Goal: Task Accomplishment & Management: Manage account settings

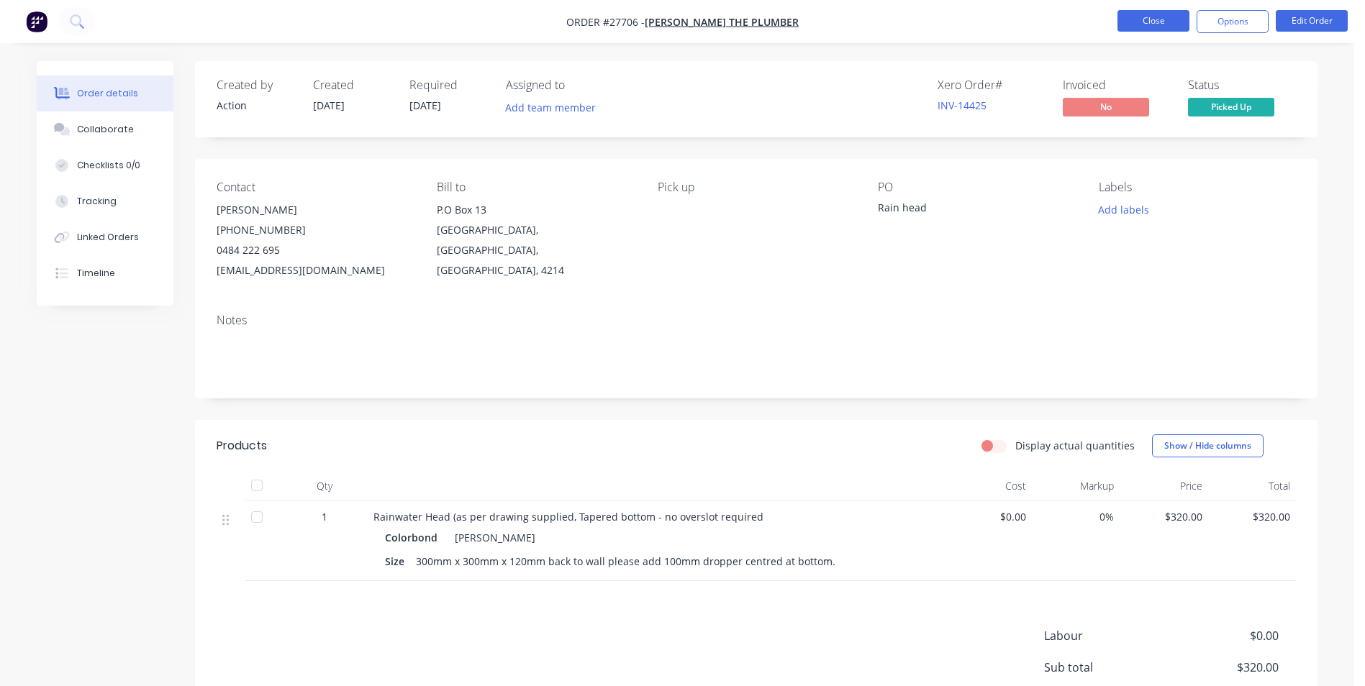
click at [1132, 15] on button "Close" at bounding box center [1153, 21] width 72 height 22
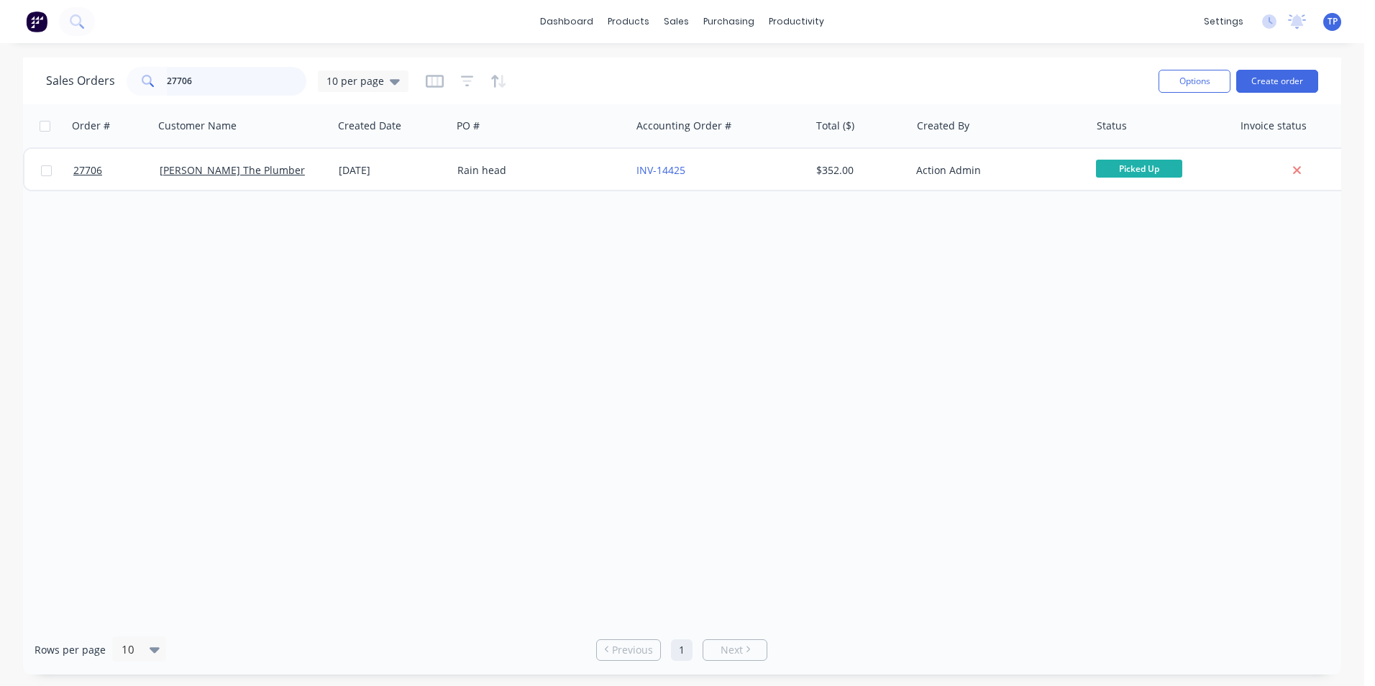
click at [260, 76] on input "27706" at bounding box center [237, 81] width 140 height 29
type input "2"
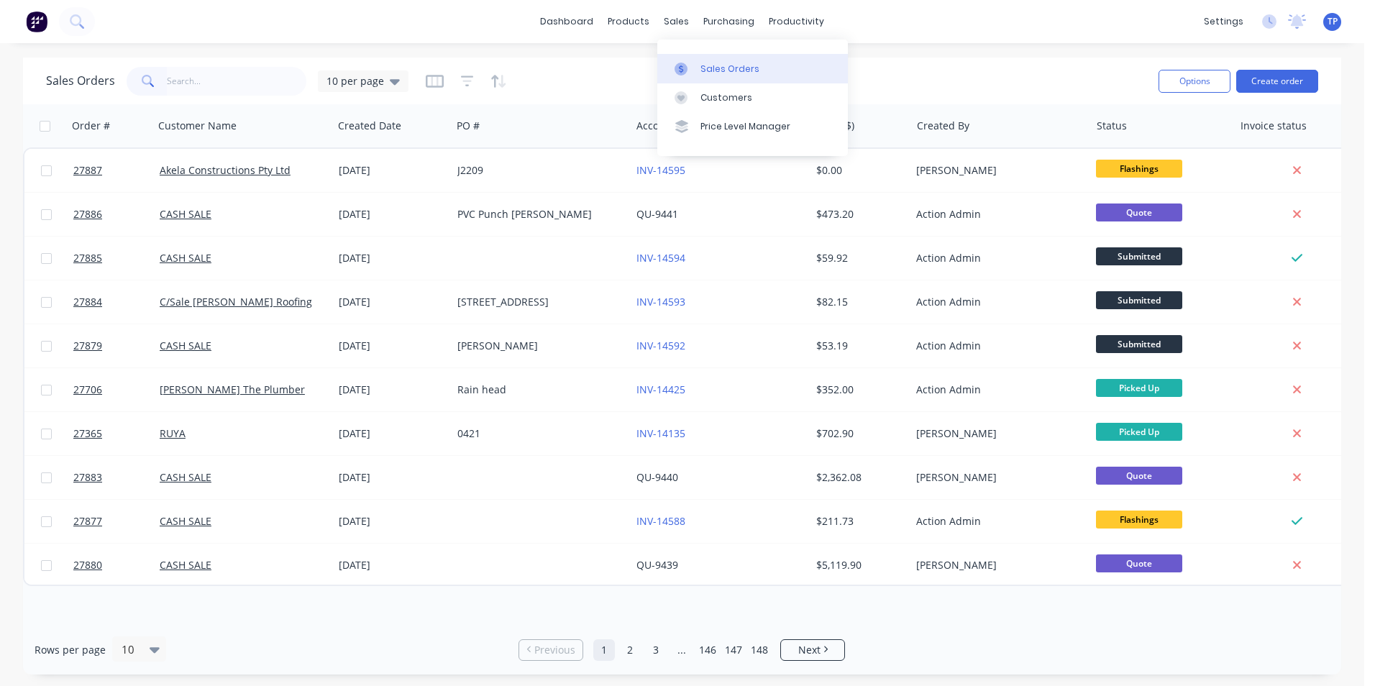
click at [708, 68] on div "Sales Orders" at bounding box center [730, 69] width 59 height 13
click at [227, 78] on input "text" at bounding box center [237, 81] width 140 height 29
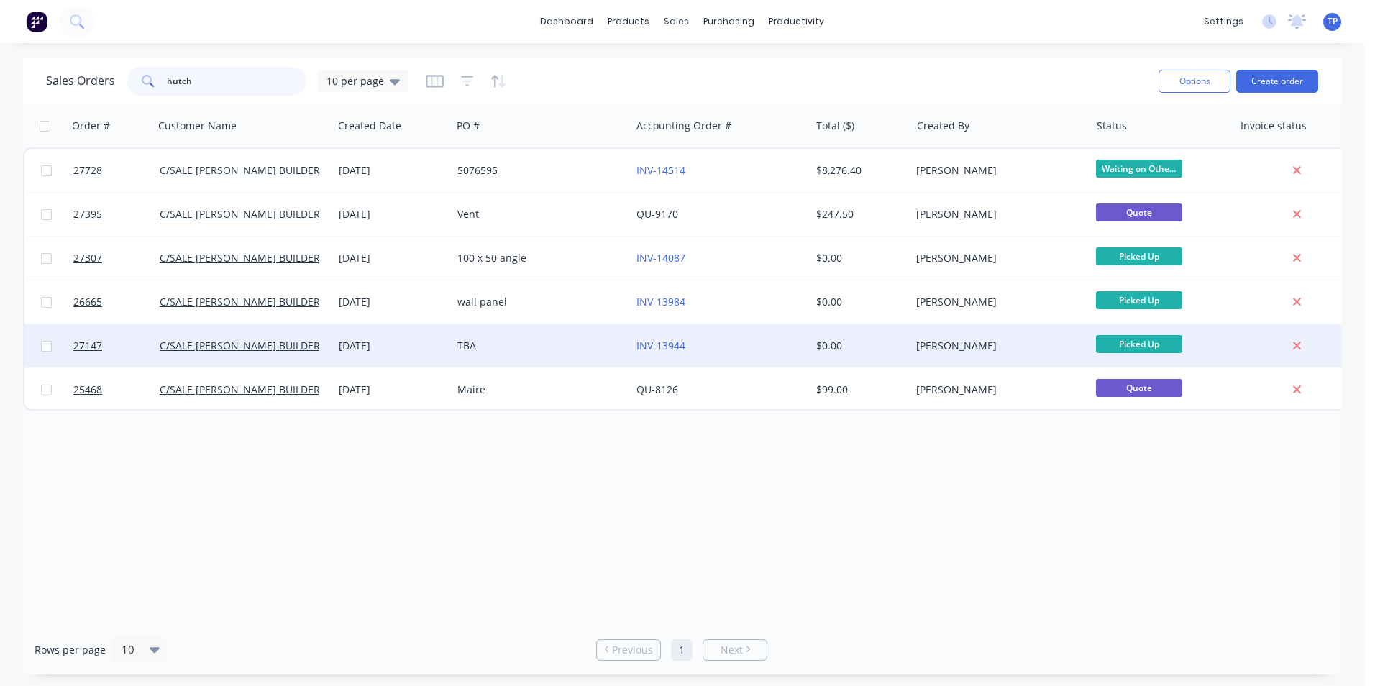
type input "hutch"
click at [542, 347] on div "TBA" at bounding box center [538, 346] width 160 height 14
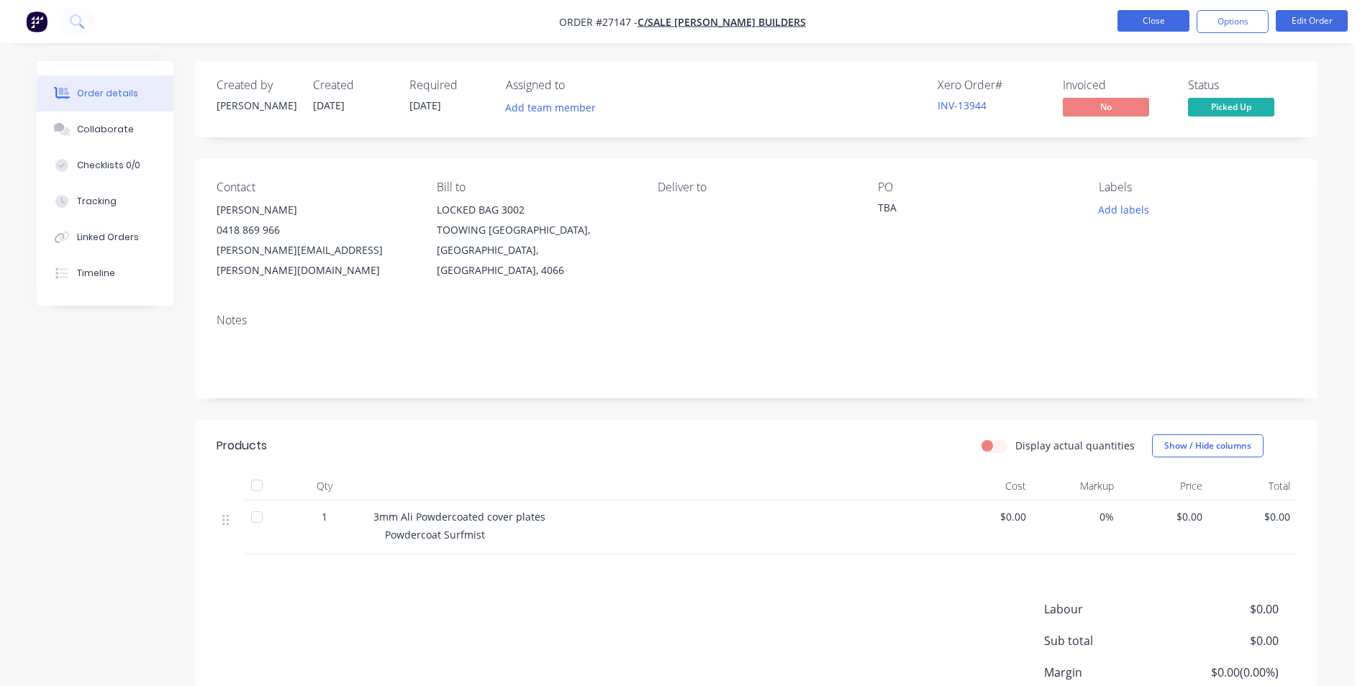
click at [1132, 18] on button "Close" at bounding box center [1153, 21] width 72 height 22
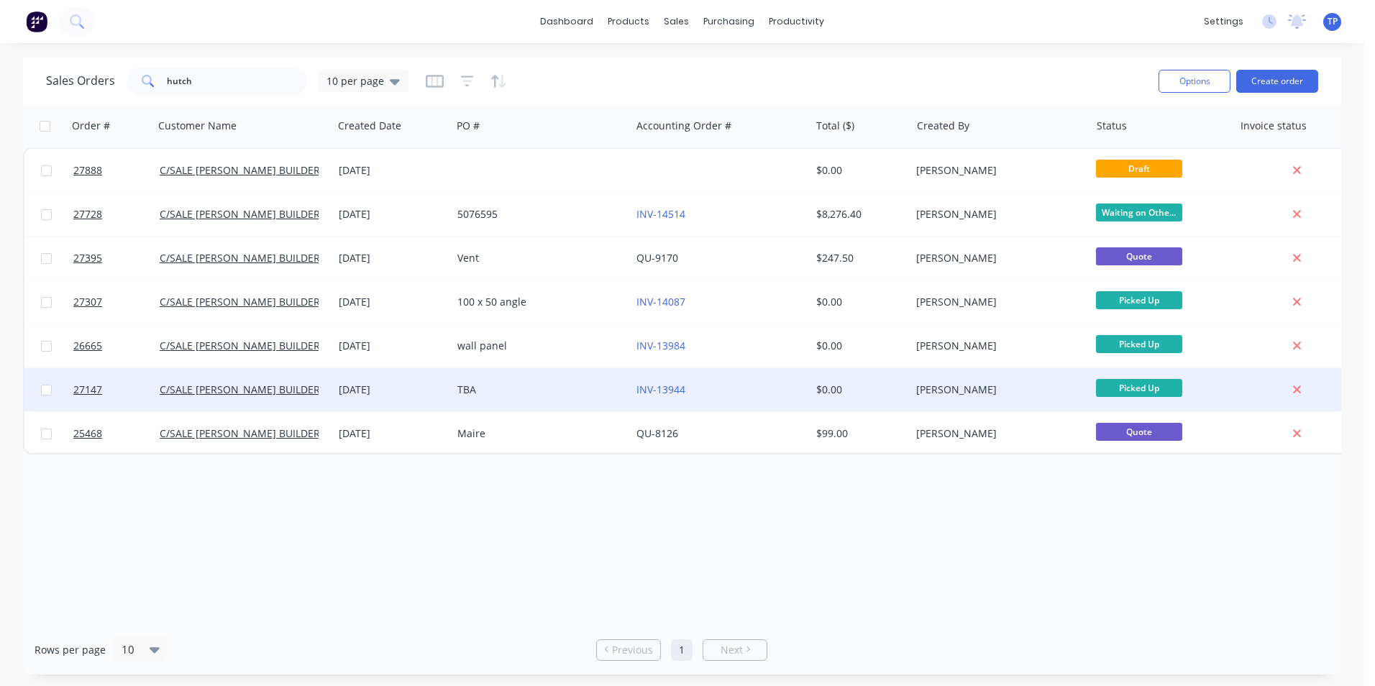
click at [436, 386] on div "[DATE]" at bounding box center [392, 390] width 107 height 14
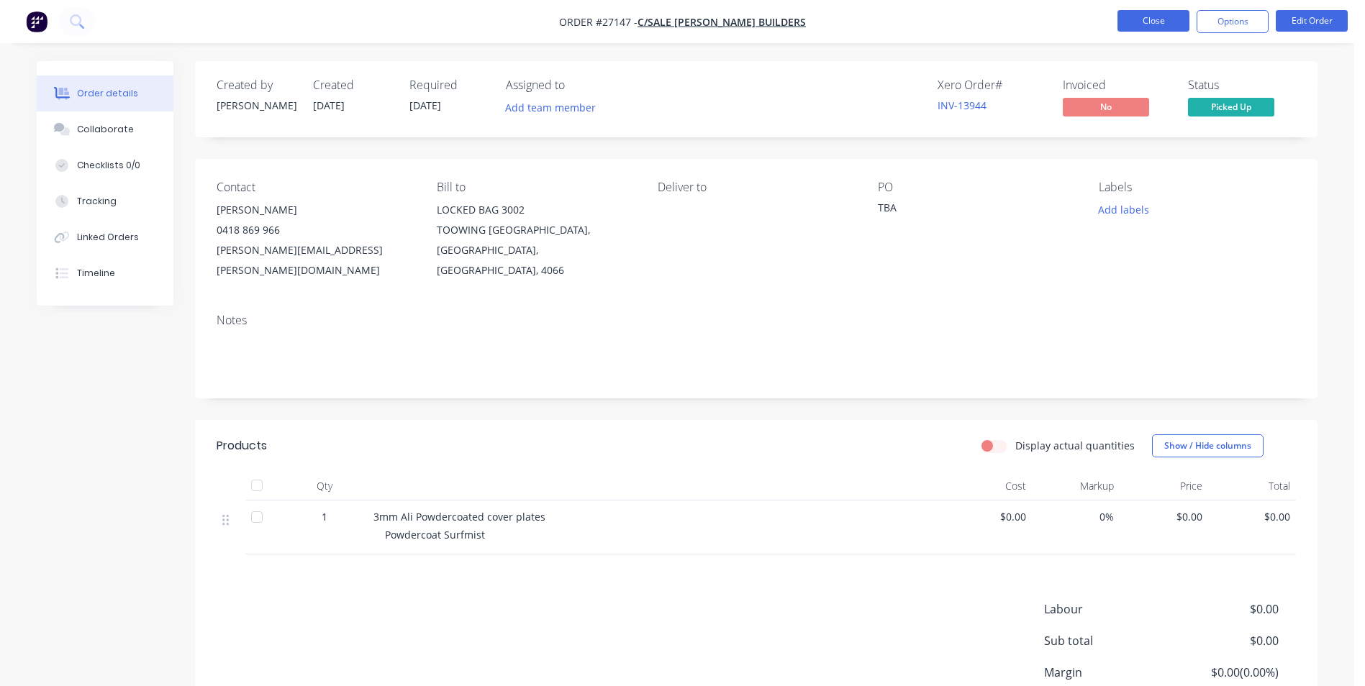
click at [1130, 18] on button "Close" at bounding box center [1153, 21] width 72 height 22
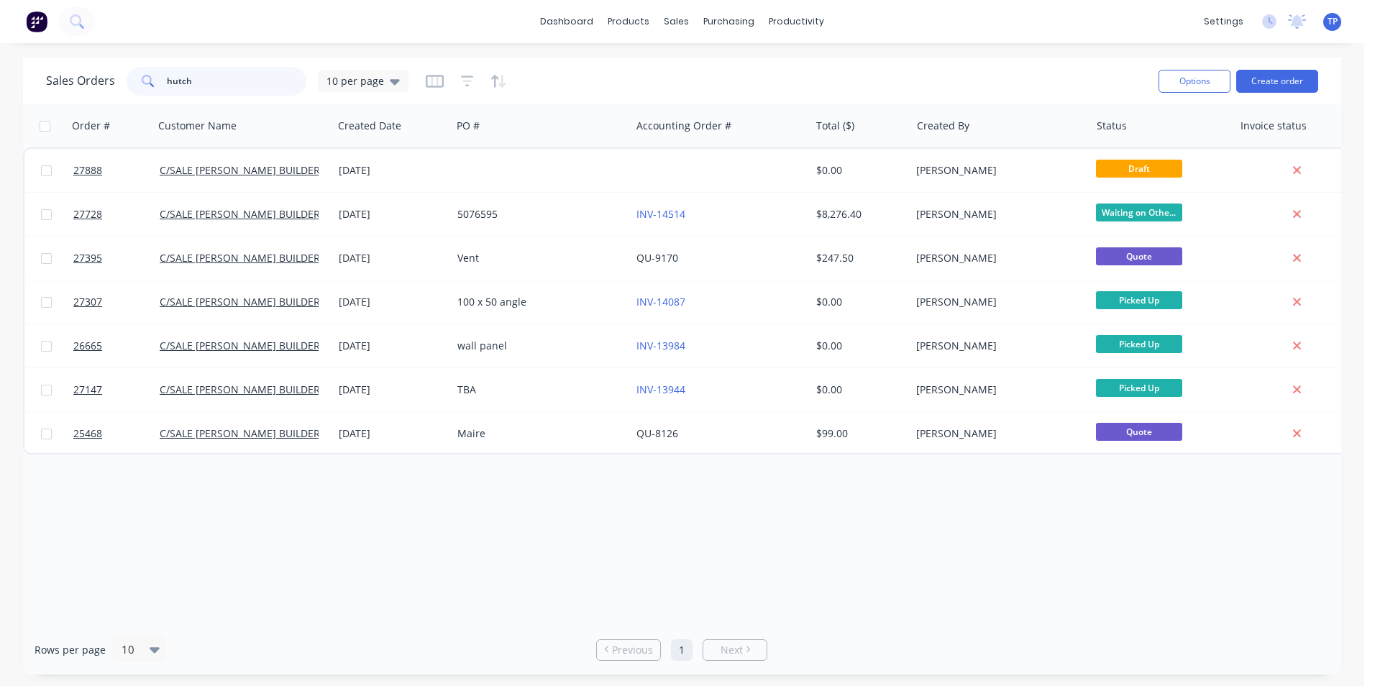
click at [236, 87] on input "hutch" at bounding box center [237, 81] width 140 height 29
type input "h"
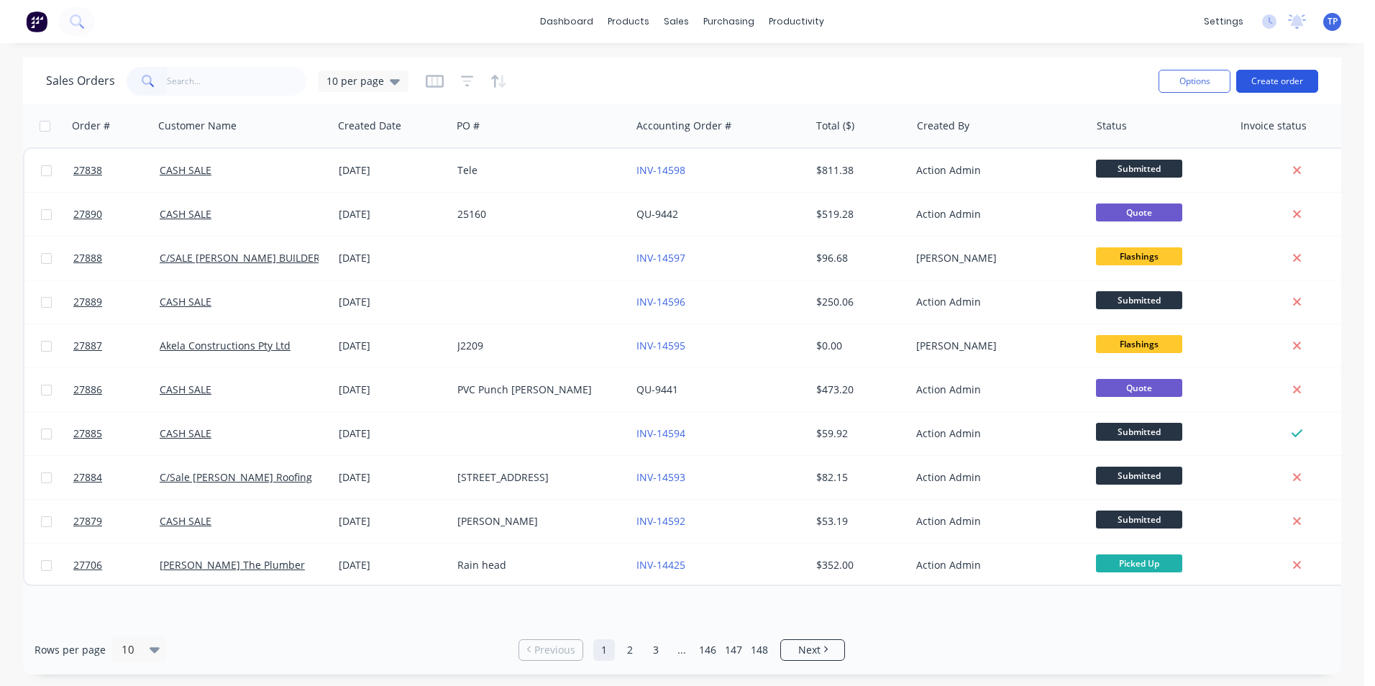
click at [1291, 82] on button "Create order" at bounding box center [1278, 81] width 82 height 23
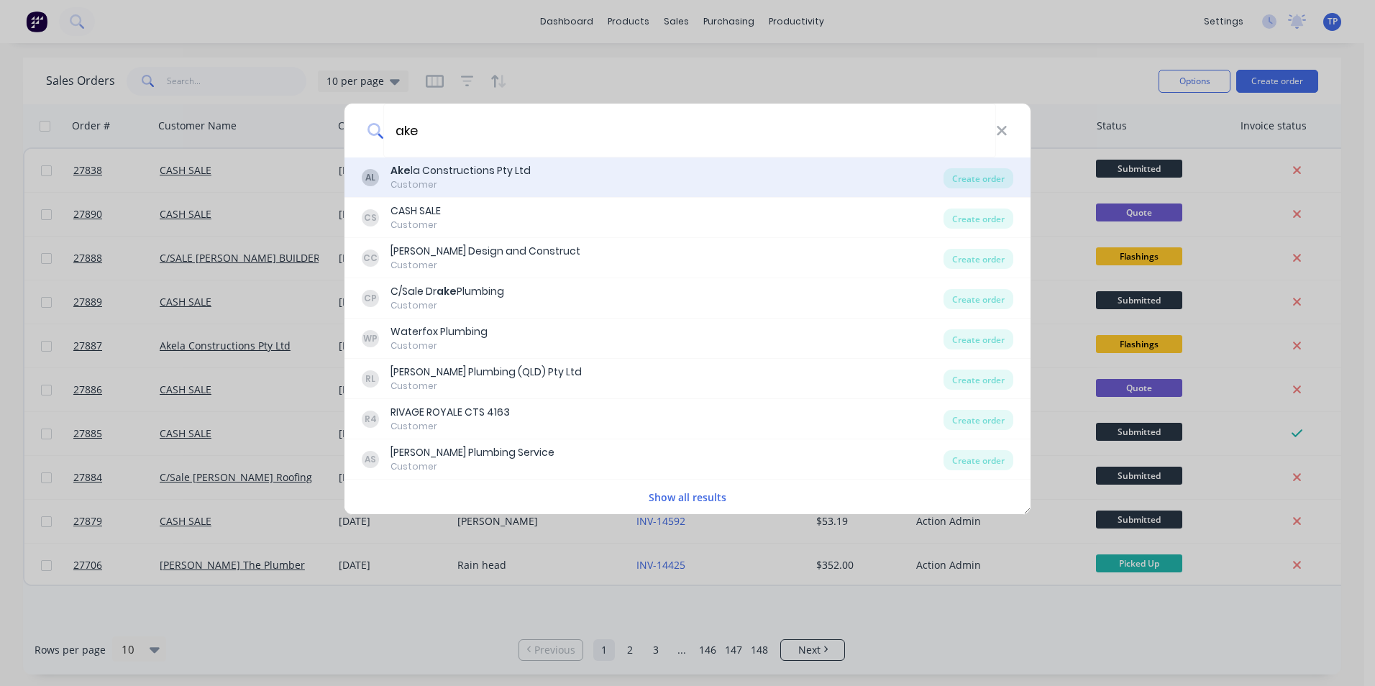
type input "ake"
click at [444, 175] on div "Ake la Constructions Pty Ltd" at bounding box center [461, 170] width 140 height 15
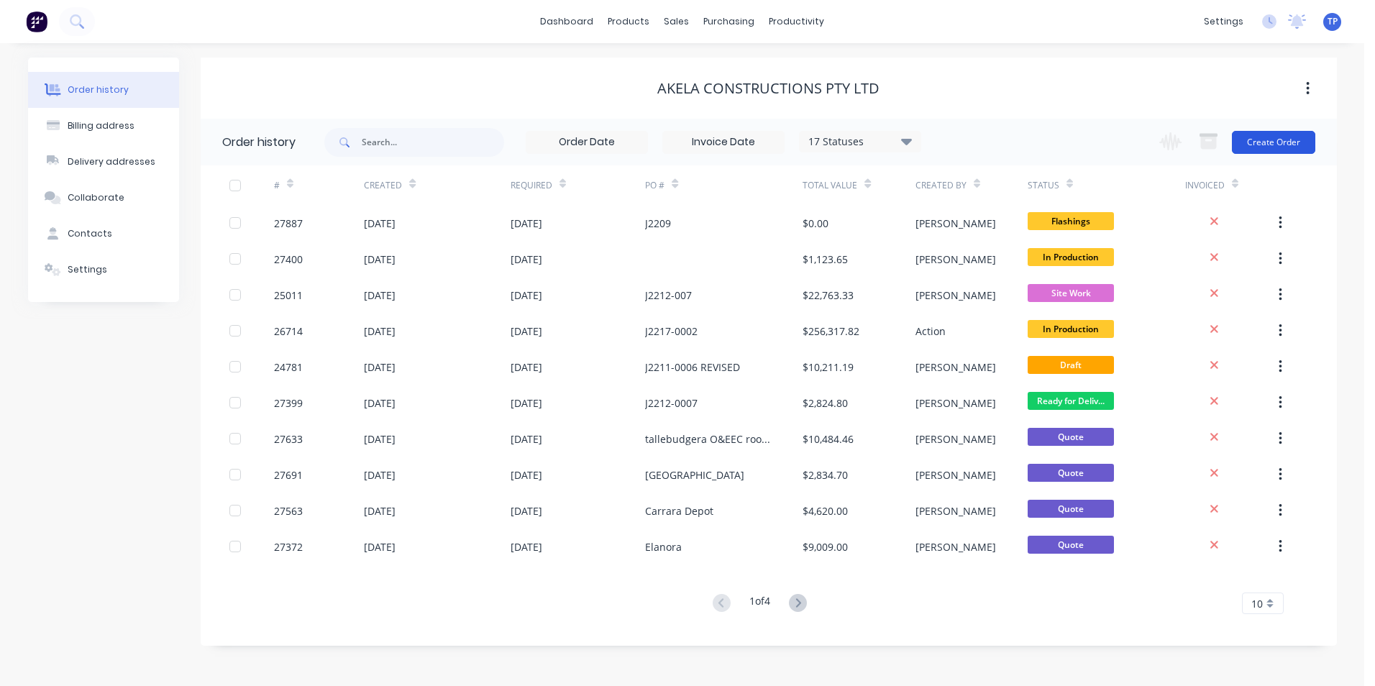
click at [1278, 141] on button "Create Order" at bounding box center [1273, 142] width 83 height 23
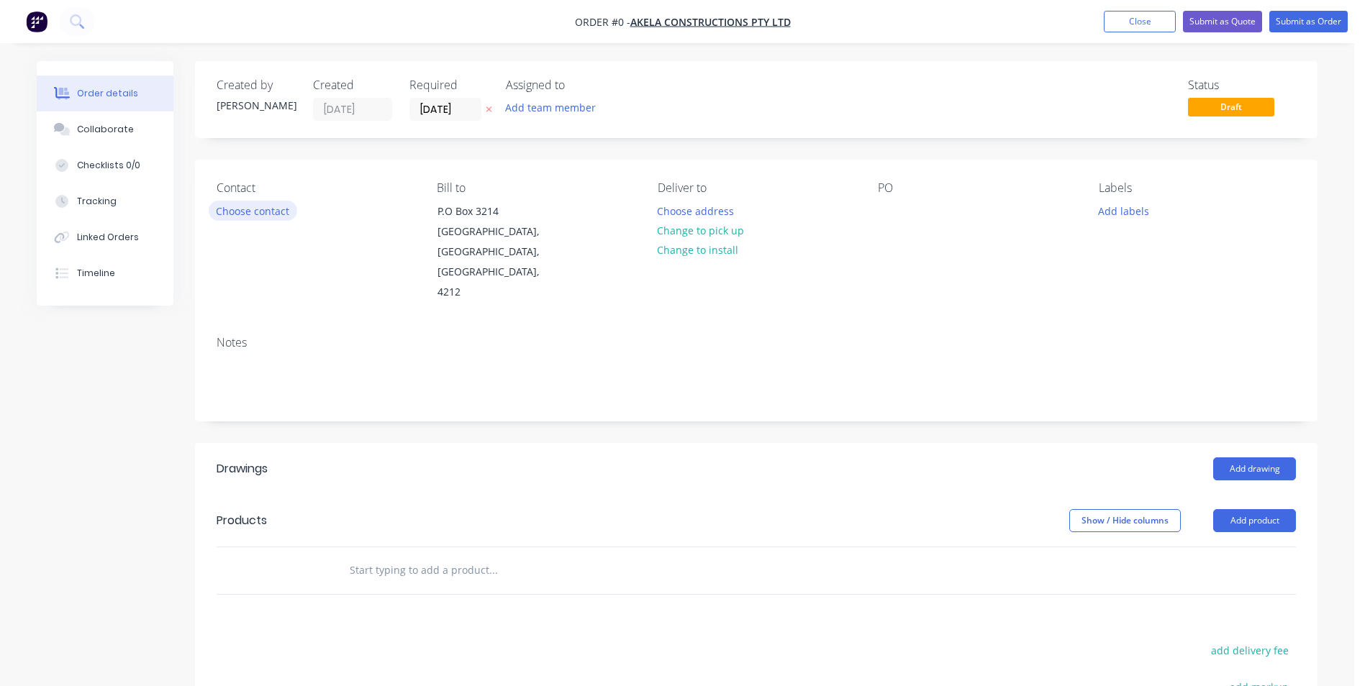
click at [251, 208] on button "Choose contact" at bounding box center [253, 210] width 88 height 19
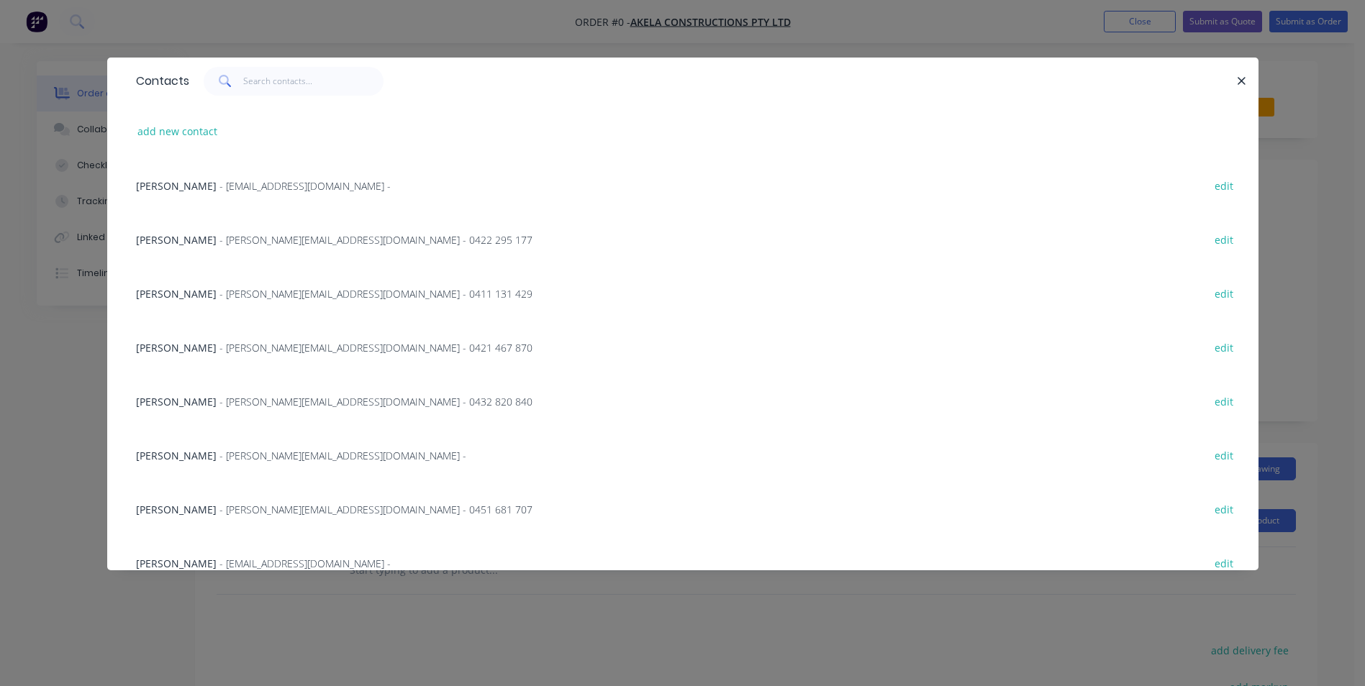
click at [220, 456] on span "- [PERSON_NAME][EMAIL_ADDRESS][DOMAIN_NAME] -" at bounding box center [342, 456] width 247 height 14
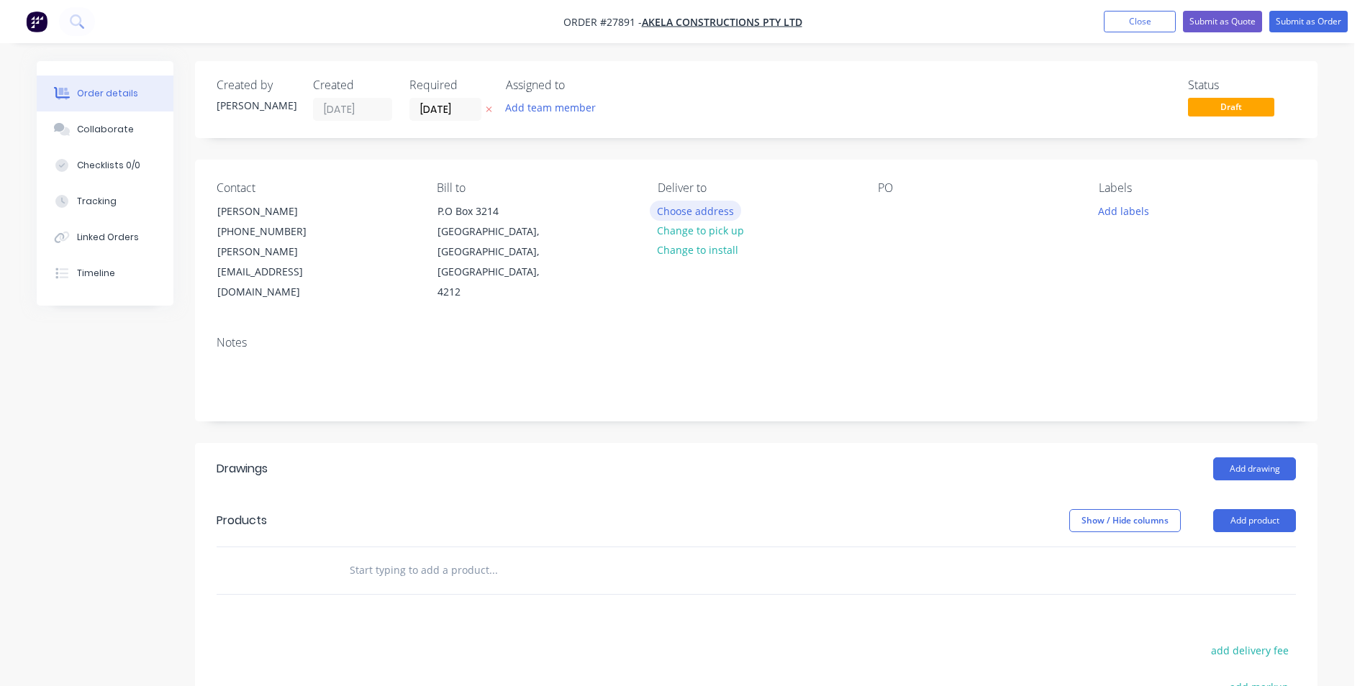
click at [690, 205] on button "Choose address" at bounding box center [696, 210] width 92 height 19
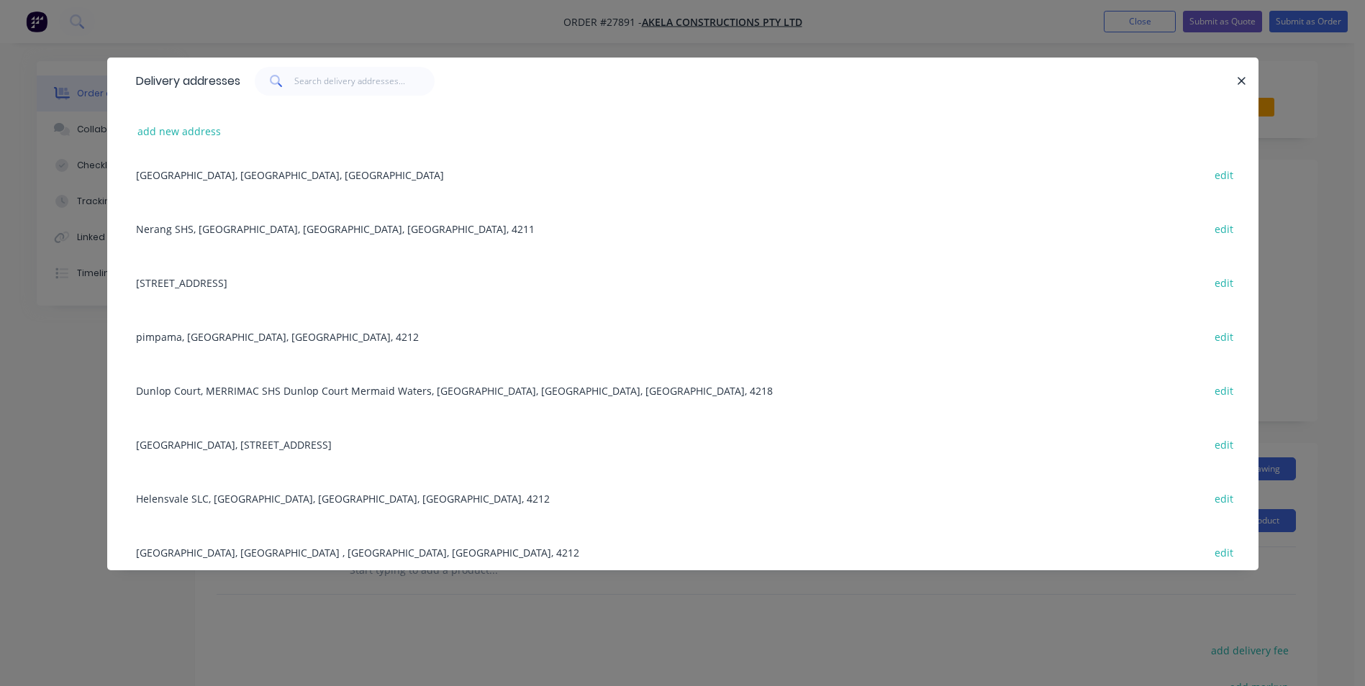
scroll to position [1007, 0]
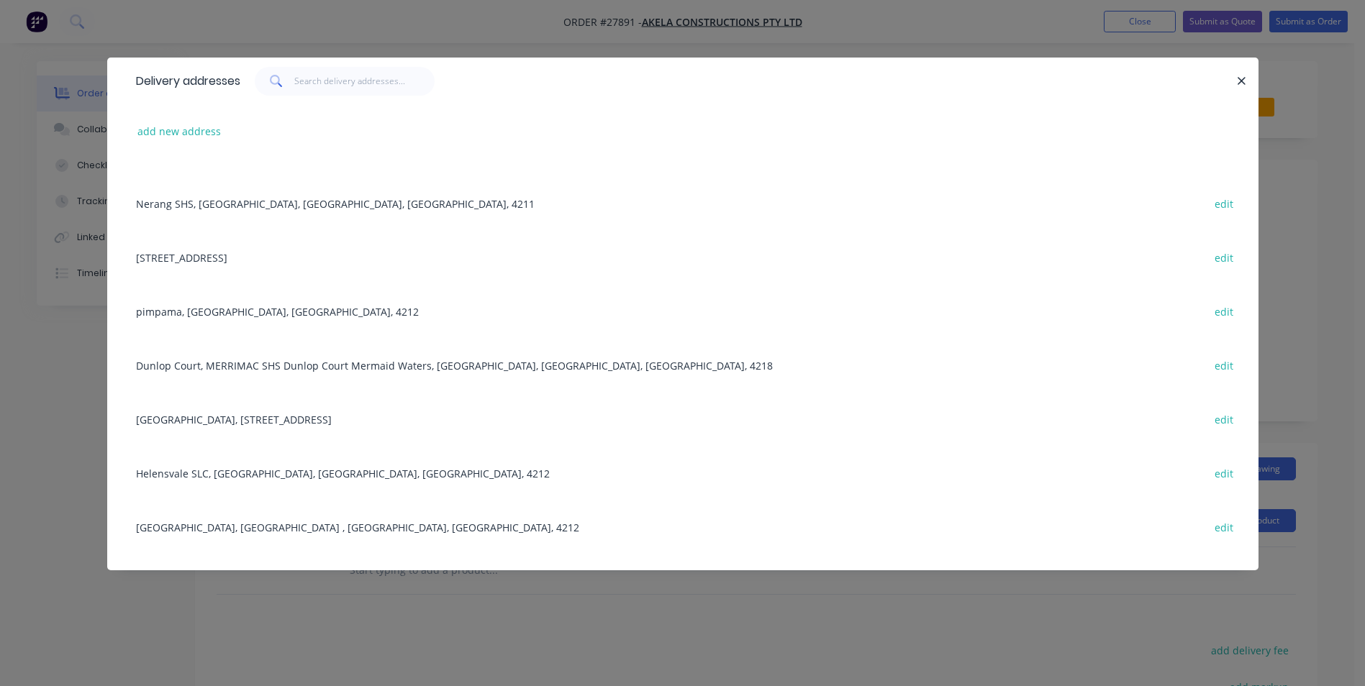
click at [222, 204] on div "Nerang SHS, Nerang, [GEOGRAPHIC_DATA], [GEOGRAPHIC_DATA], 4211 edit" at bounding box center [683, 203] width 1108 height 54
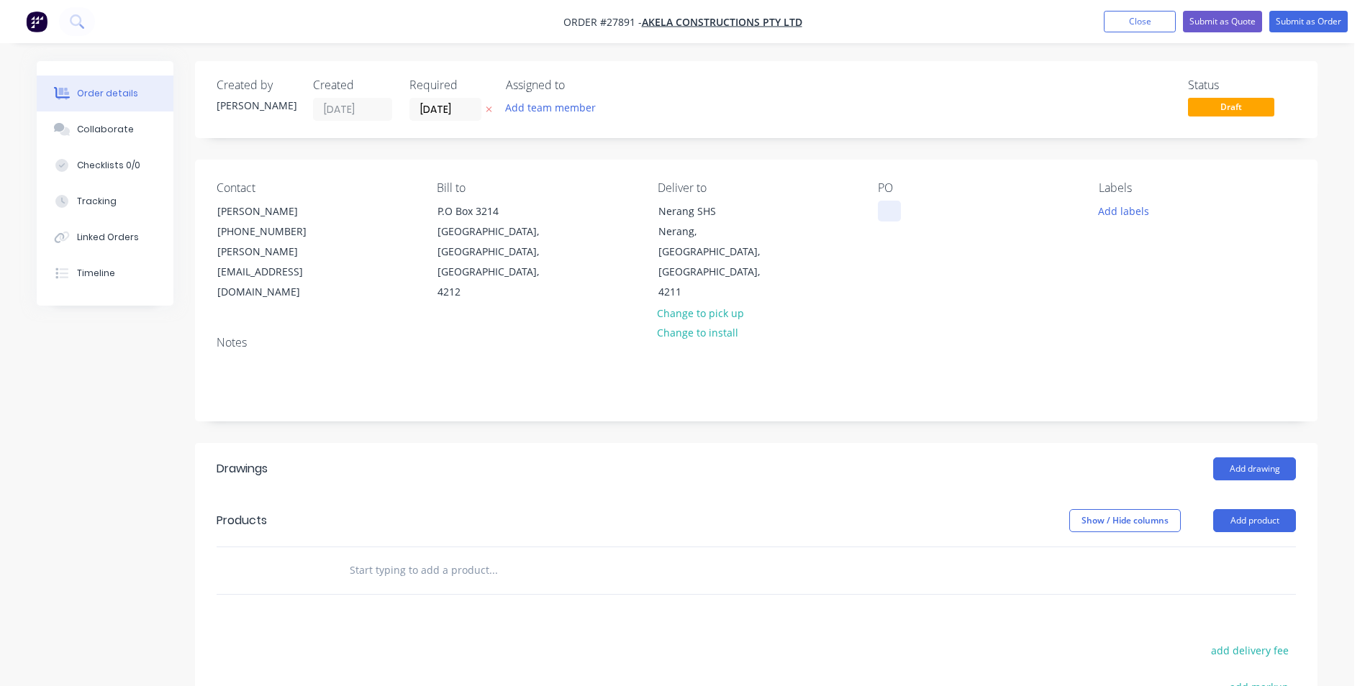
click at [893, 214] on div at bounding box center [889, 211] width 23 height 21
click at [1239, 509] on button "Add product" at bounding box center [1254, 520] width 83 height 23
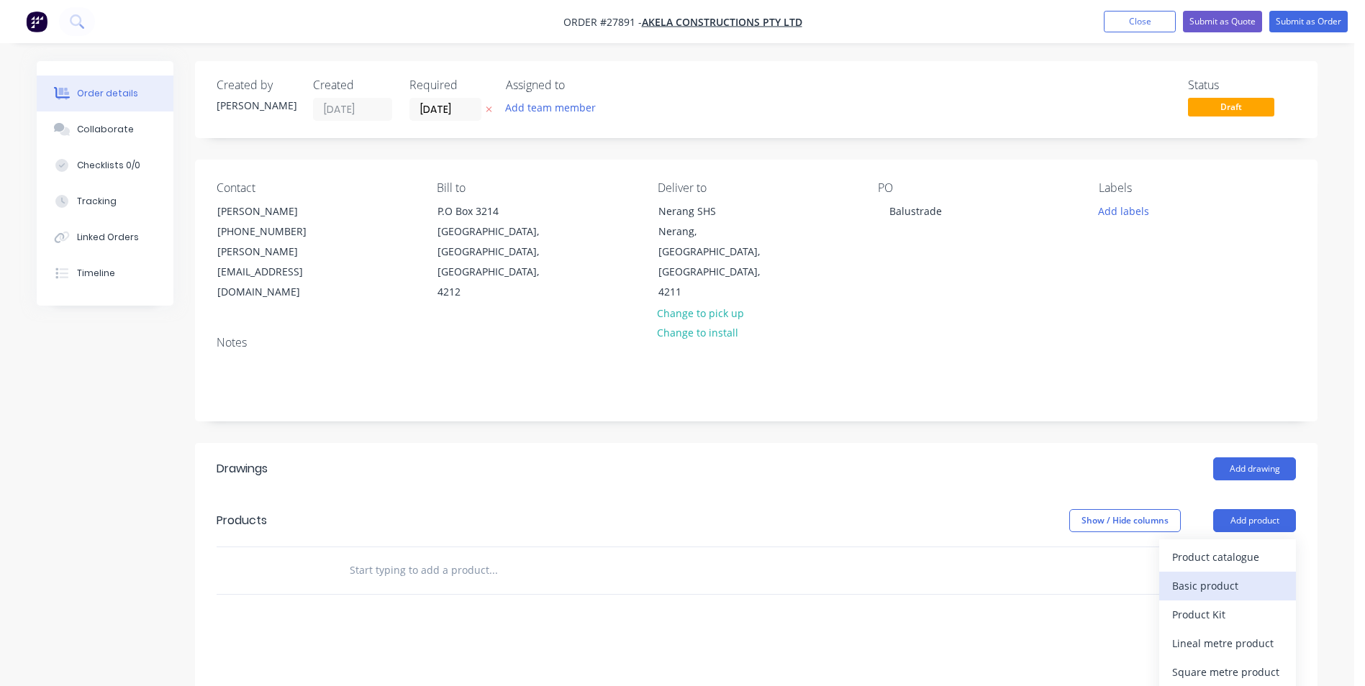
click at [1189, 575] on div "Basic product" at bounding box center [1227, 585] width 111 height 21
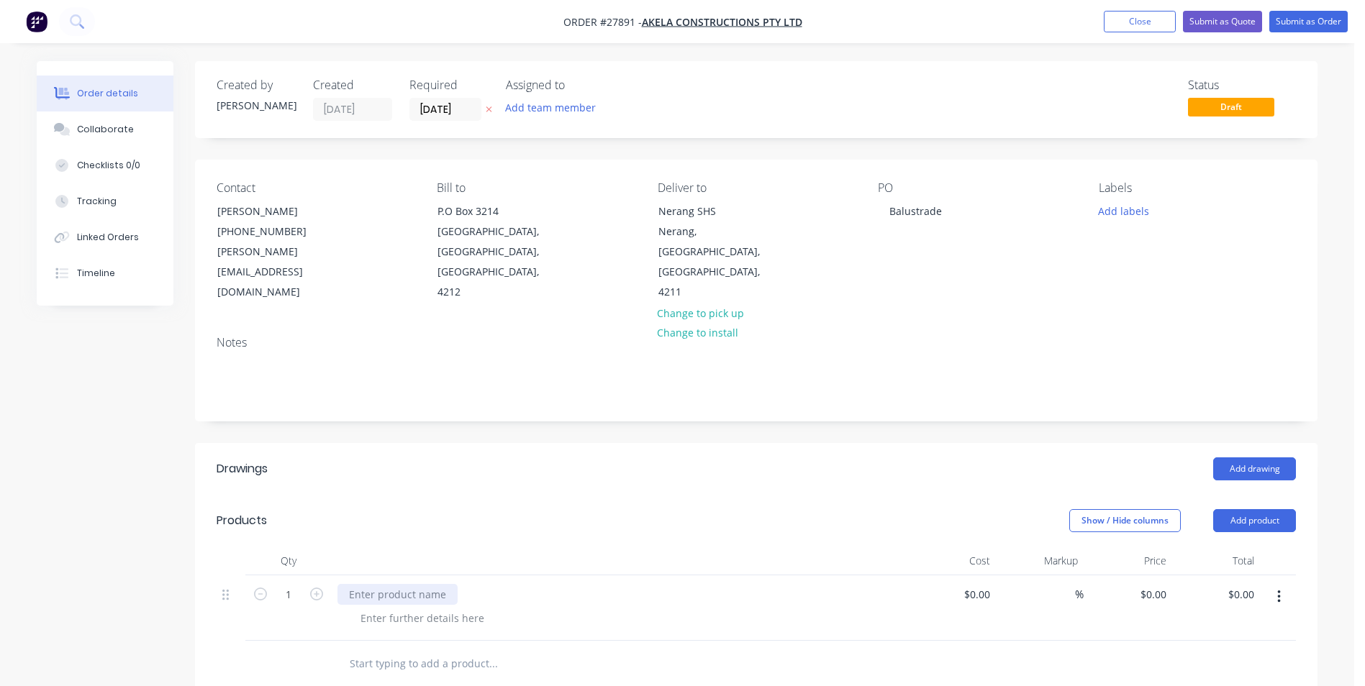
click at [396, 584] on div at bounding box center [397, 594] width 120 height 21
click at [349, 584] on div "Black Powder coated Balustrade to existing deck with 1 x handrail" at bounding box center [507, 594] width 340 height 21
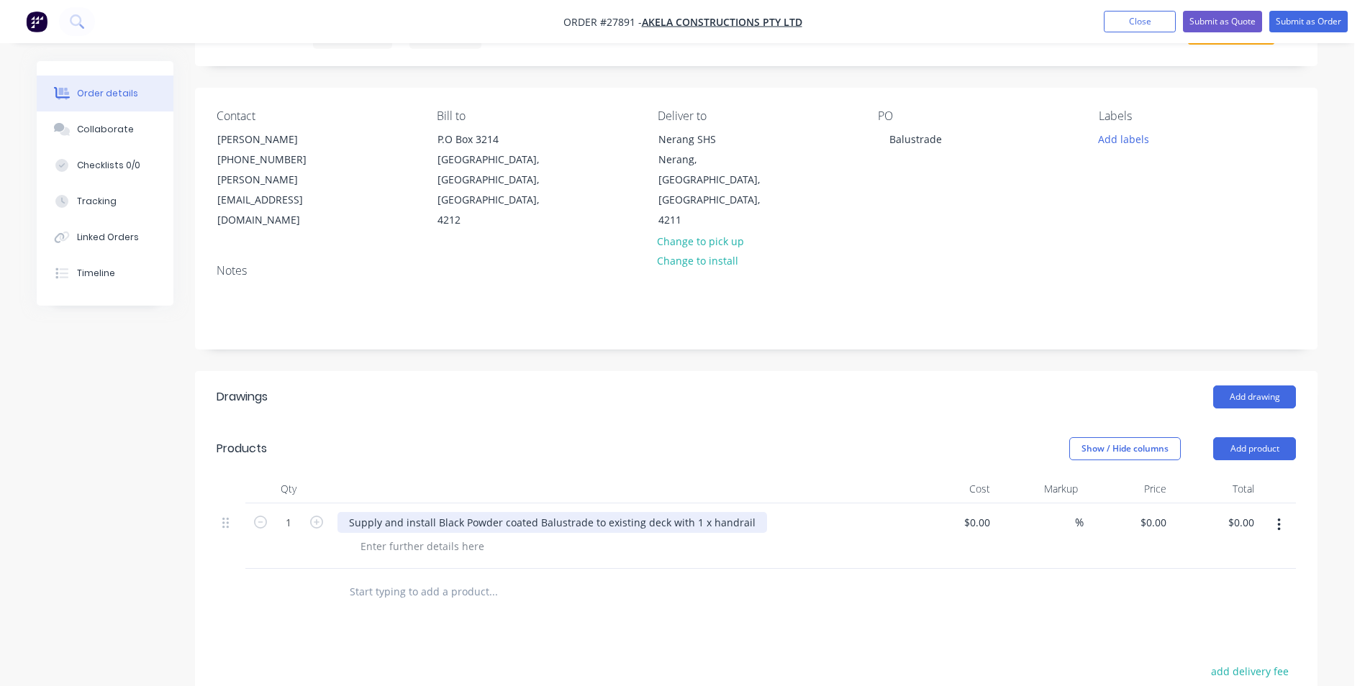
click at [747, 512] on div "Supply and install Black Powder coated Balustrade to existing deck with 1 x han…" at bounding box center [551, 522] width 429 height 21
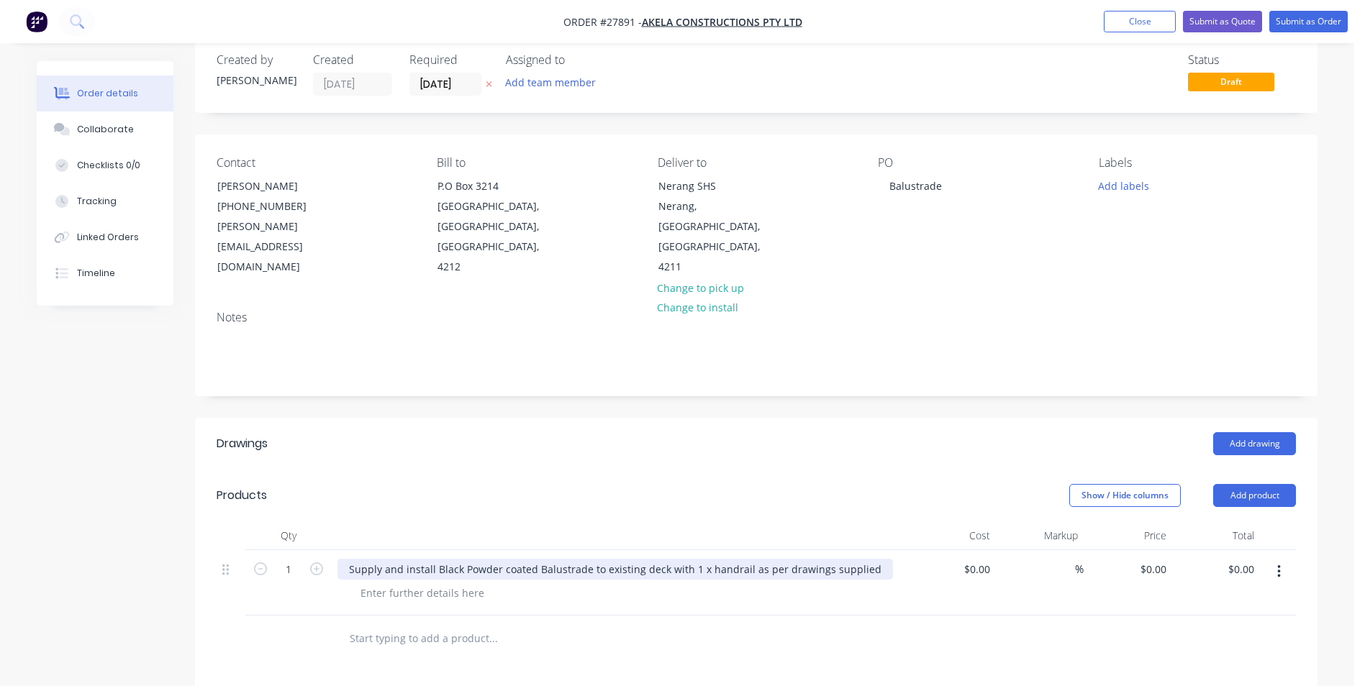
scroll to position [0, 0]
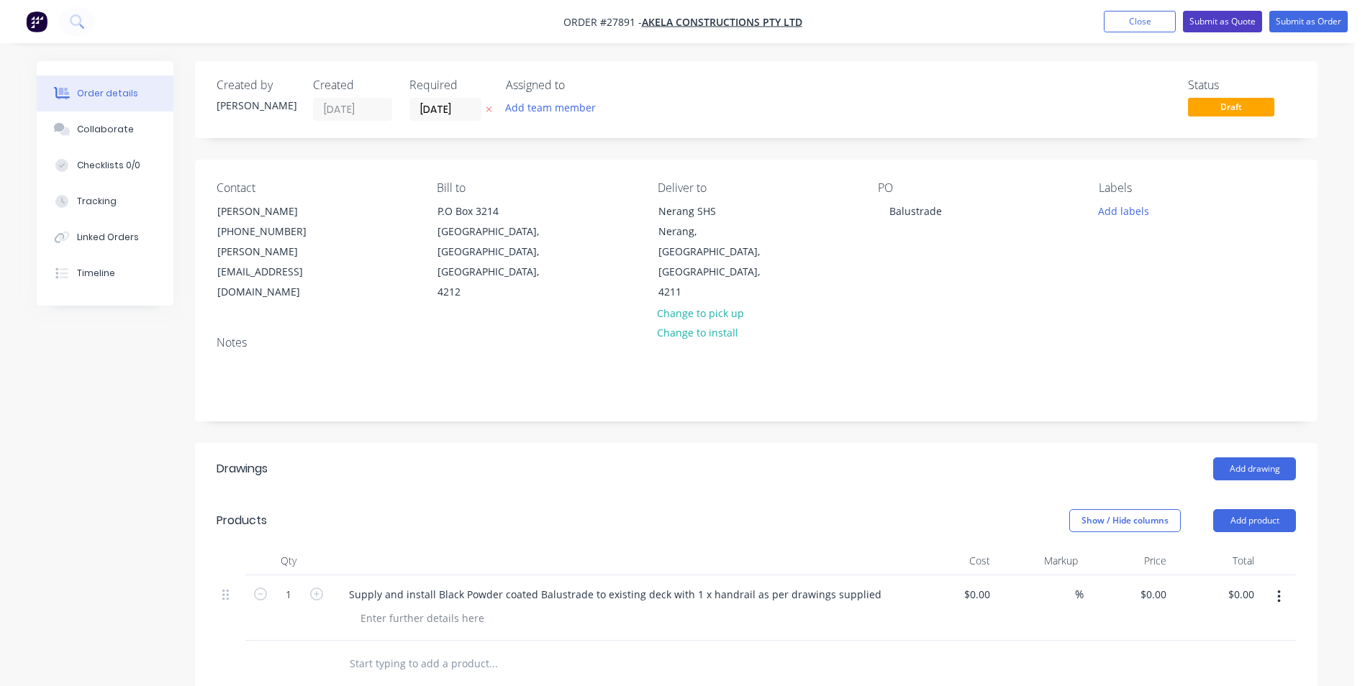
click at [1209, 24] on button "Submit as Quote" at bounding box center [1222, 22] width 79 height 22
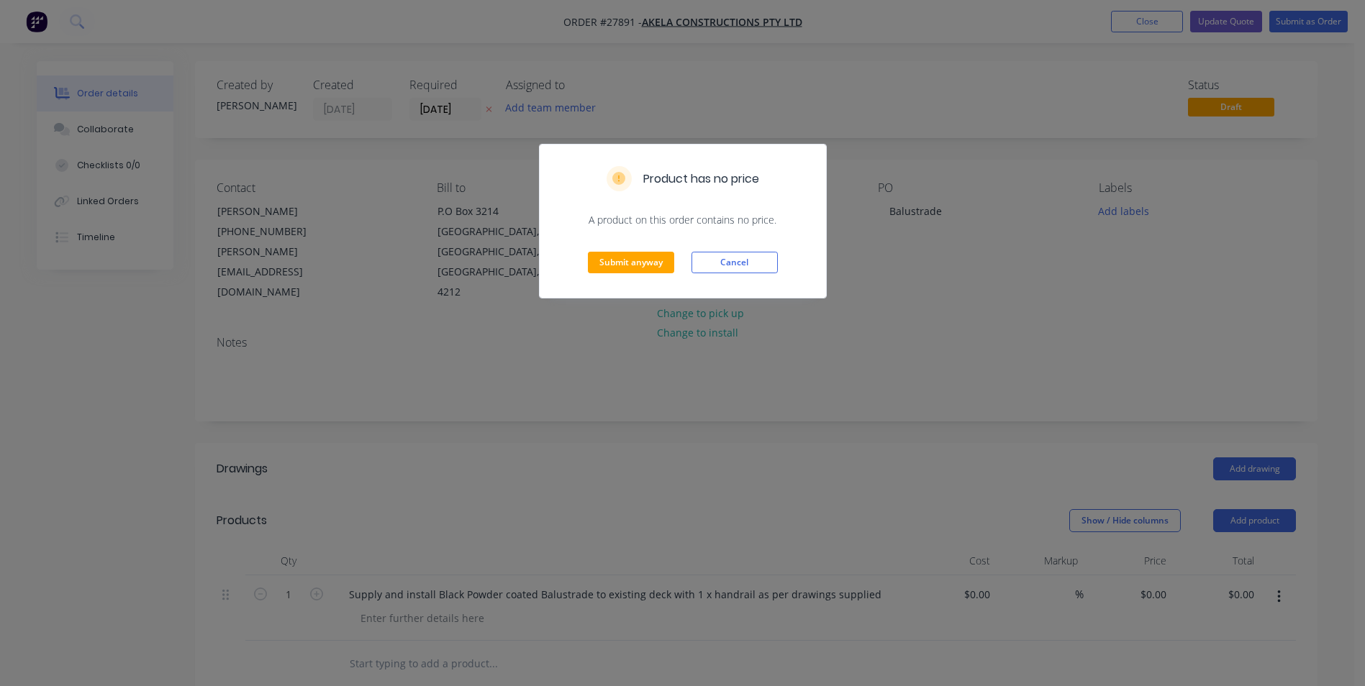
click at [1054, 408] on div "Product has no price A product on this order contains no price. Submit anyway C…" at bounding box center [682, 343] width 1365 height 686
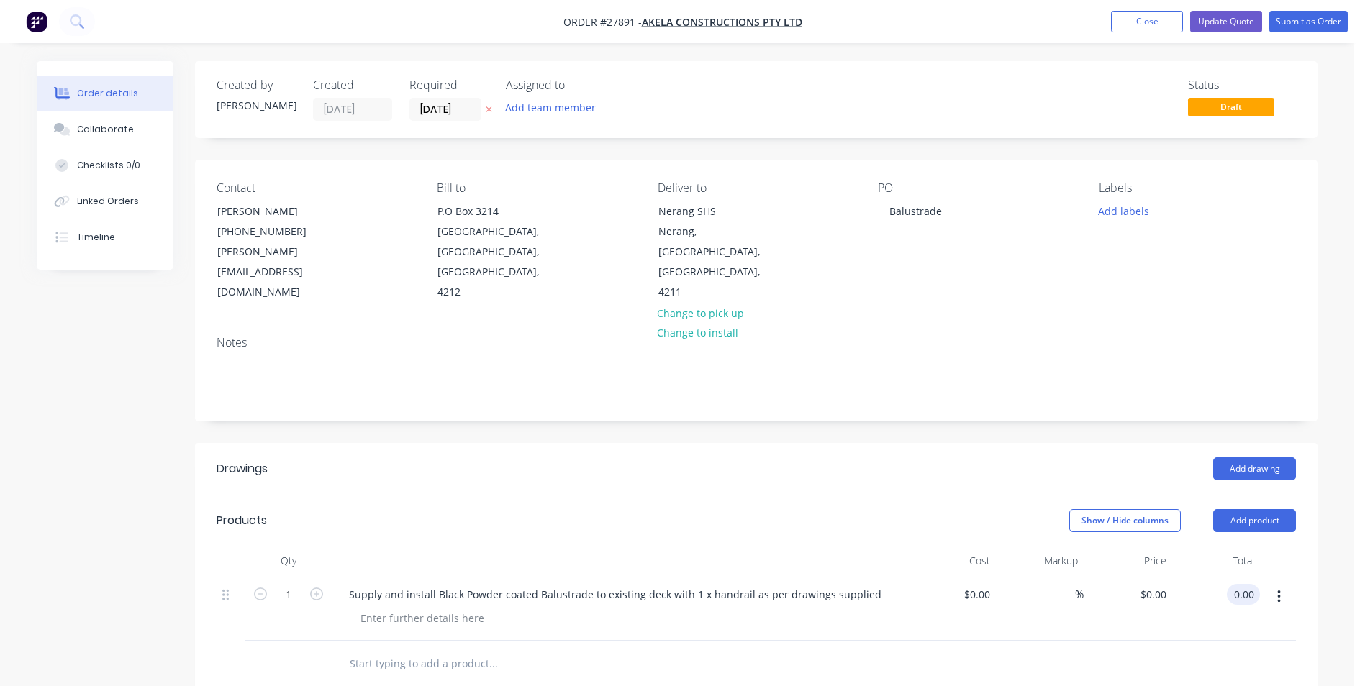
click at [1248, 584] on input "0.00" at bounding box center [1245, 594] width 27 height 21
type input "10950"
type input "$10,950.00"
click at [1121, 594] on div "$10,950.00 $0.00" at bounding box center [1127, 607] width 88 height 65
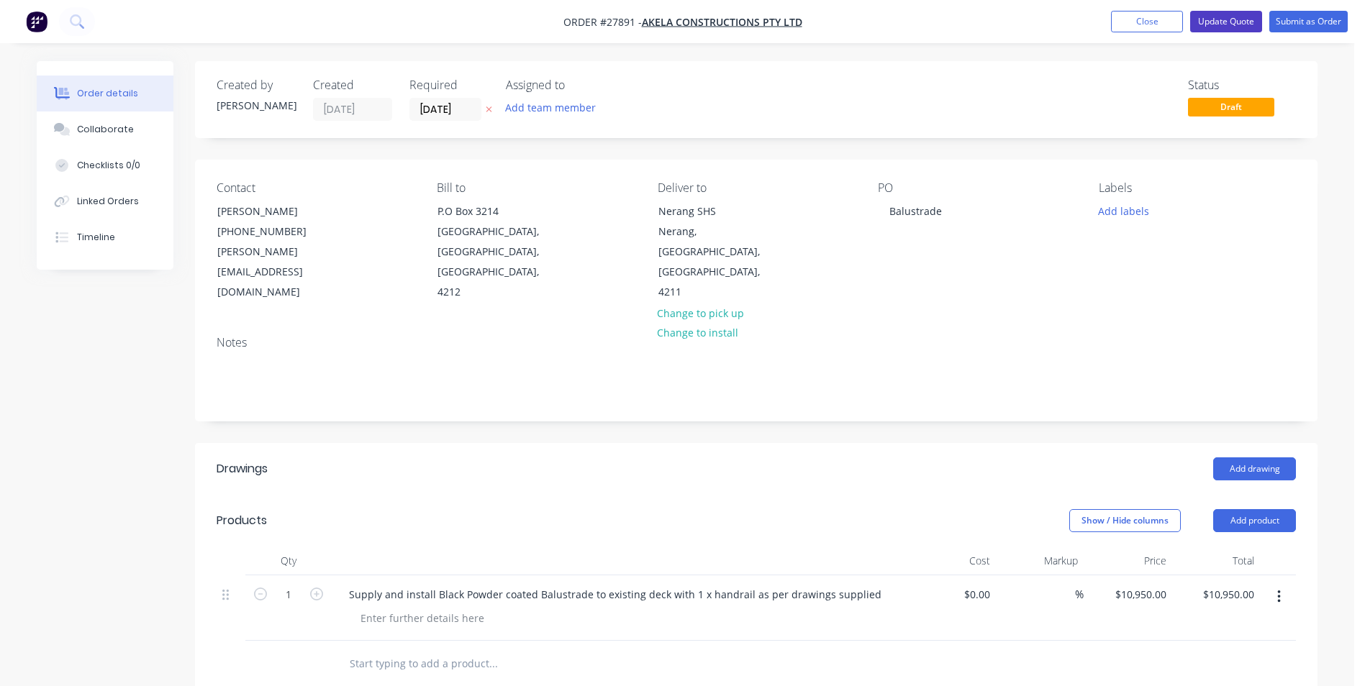
click at [1236, 22] on button "Update Quote" at bounding box center [1226, 22] width 72 height 22
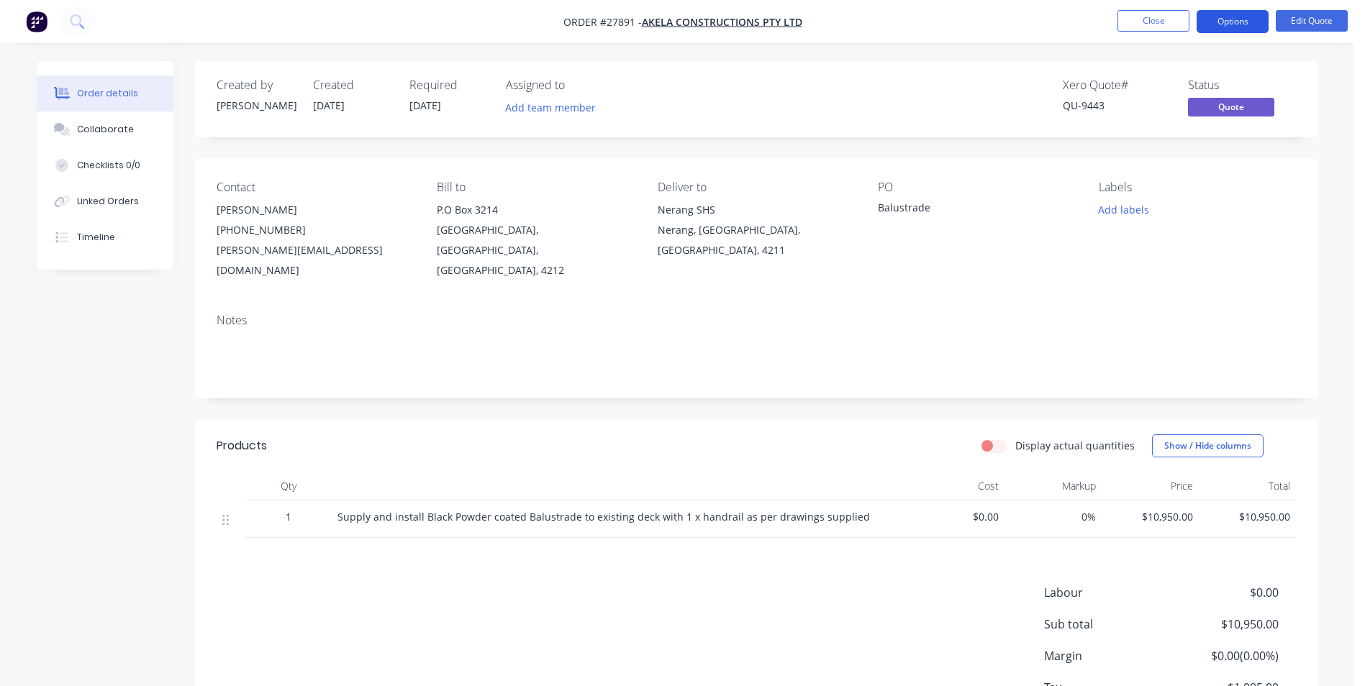
click at [1229, 24] on button "Options" at bounding box center [1232, 21] width 72 height 23
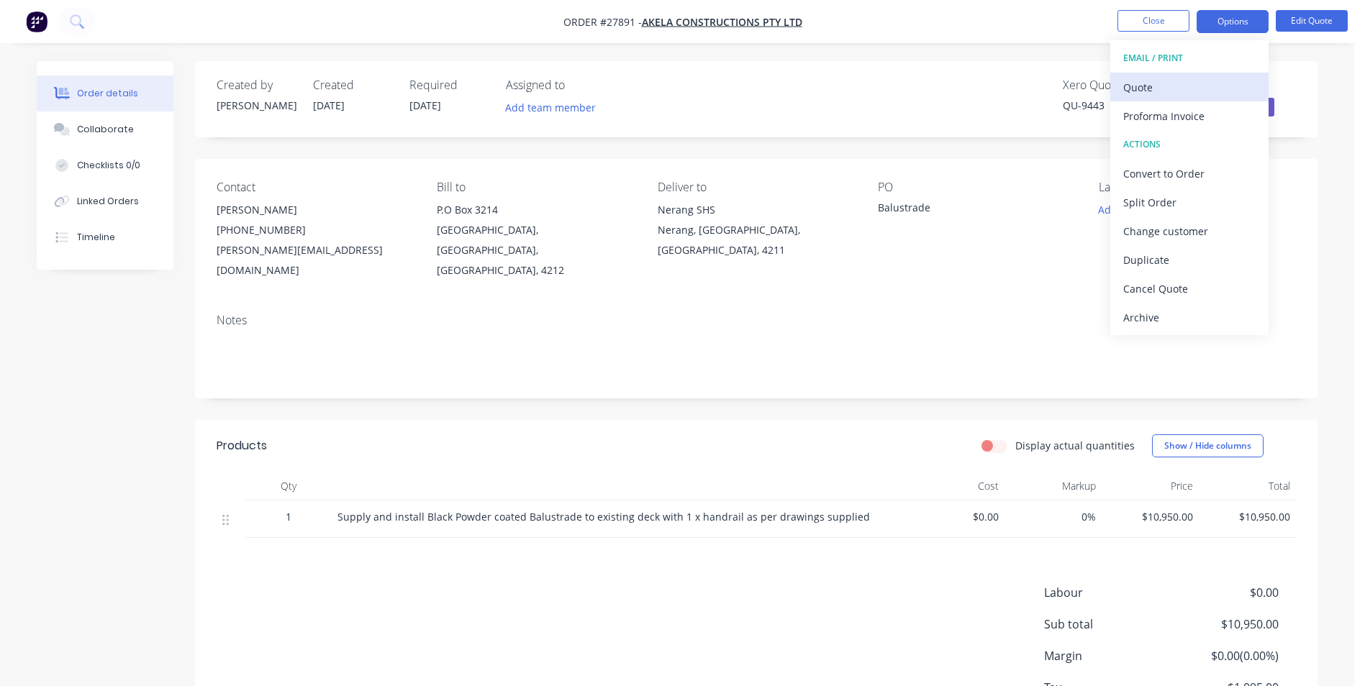
click at [1150, 85] on div "Quote" at bounding box center [1189, 87] width 132 height 21
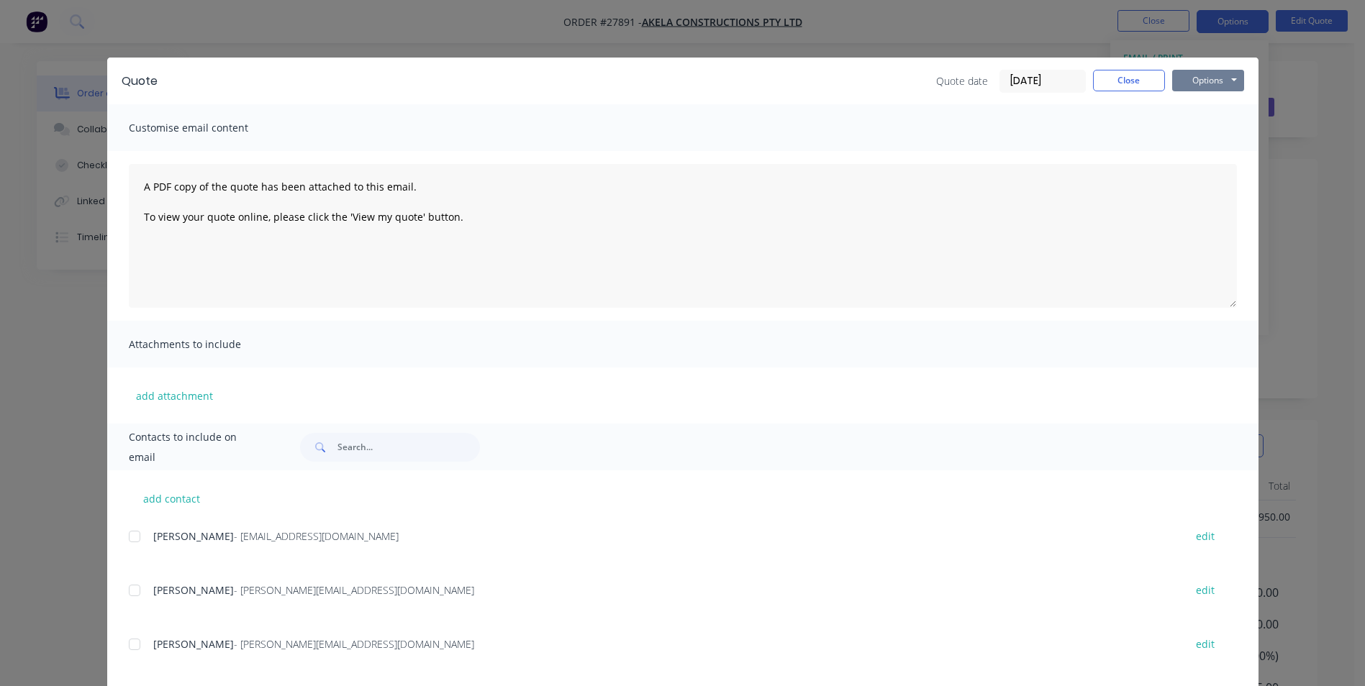
click at [1186, 78] on button "Options" at bounding box center [1208, 81] width 72 height 22
click at [1201, 132] on button "Print" at bounding box center [1218, 130] width 92 height 24
click at [1137, 73] on button "Close" at bounding box center [1129, 81] width 72 height 22
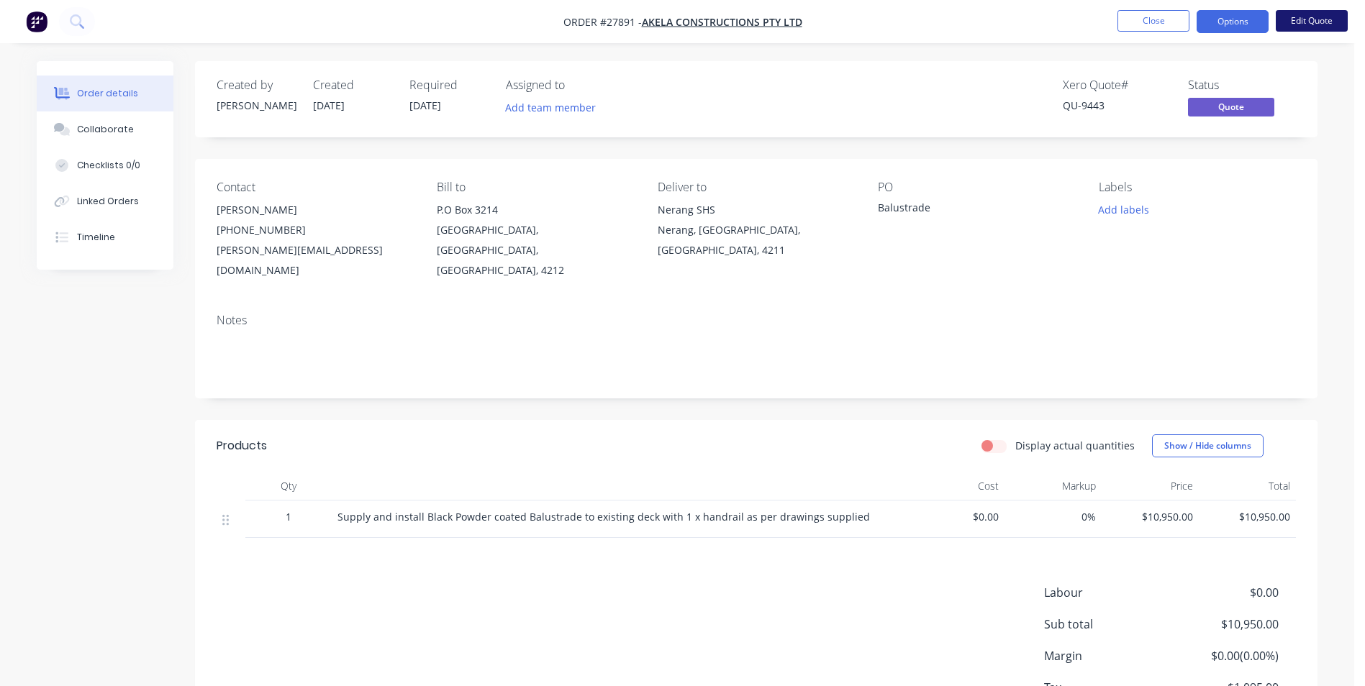
click at [1304, 20] on button "Edit Quote" at bounding box center [1311, 21] width 72 height 22
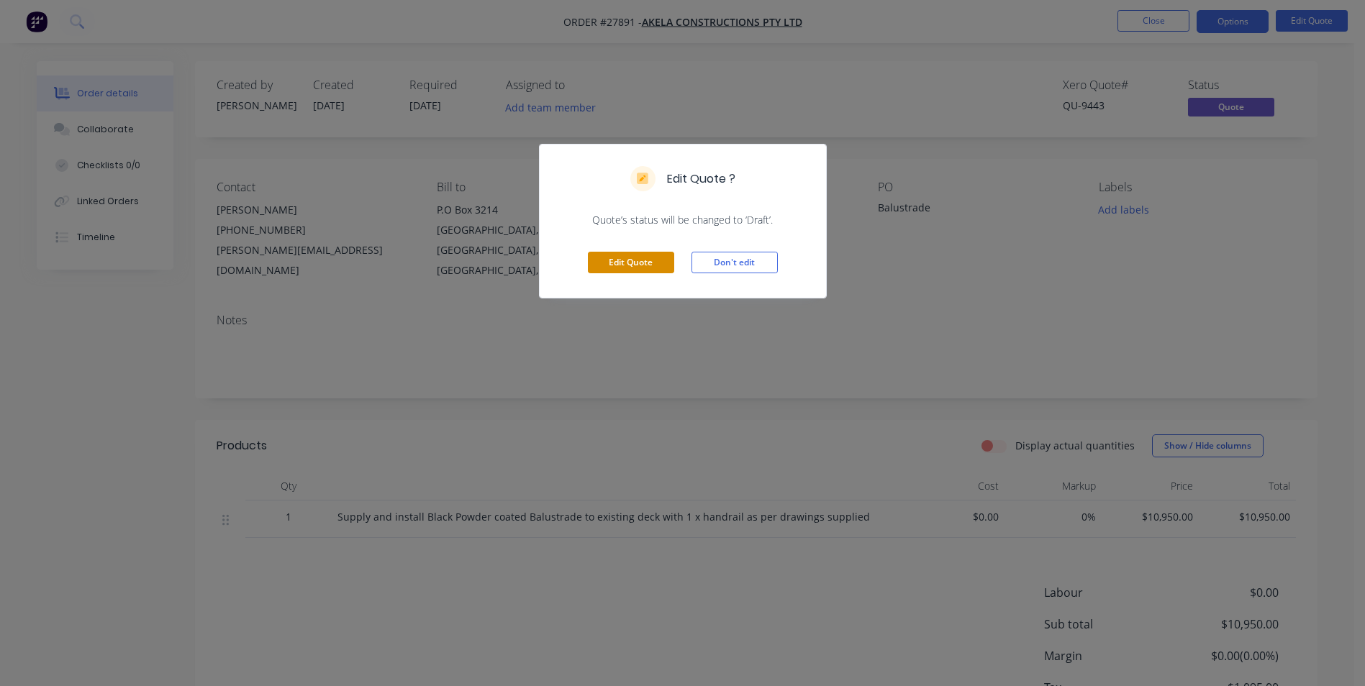
click at [593, 263] on button "Edit Quote" at bounding box center [631, 263] width 86 height 22
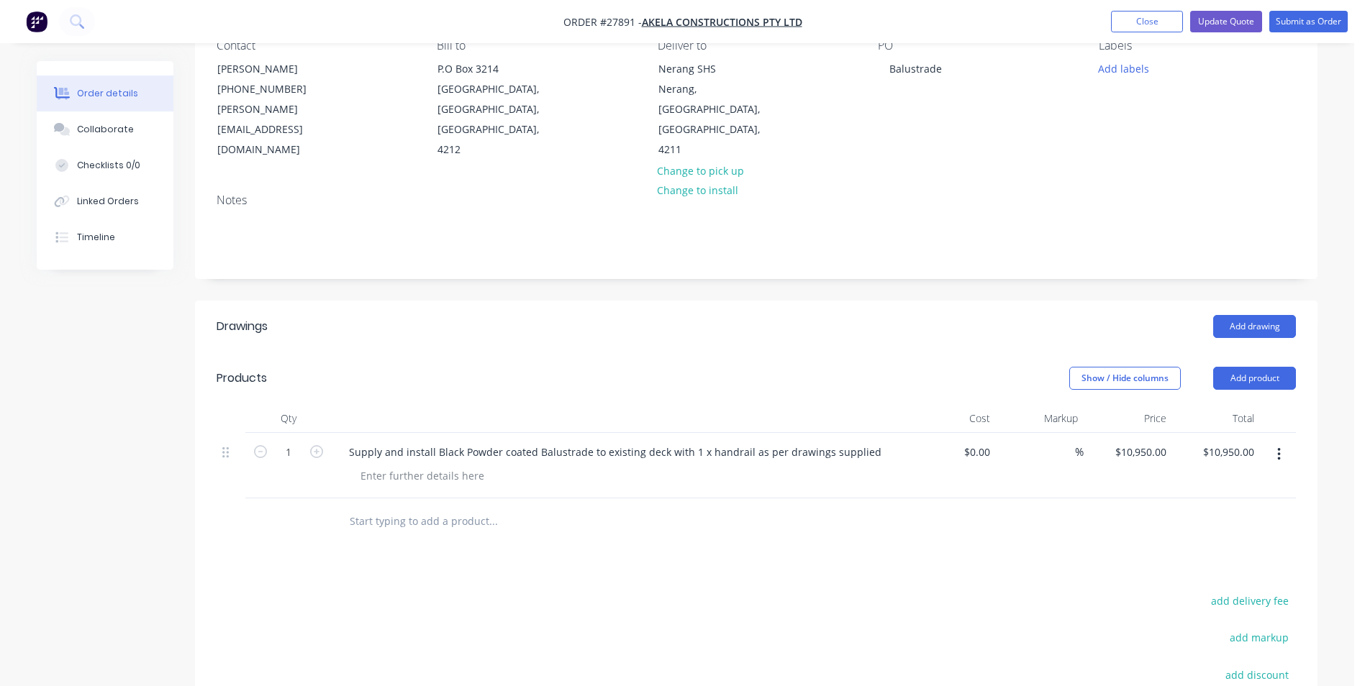
scroll to position [144, 0]
click at [584, 440] on div "Supply and install Black Powder coated Balustrade to existing deck with 1 x han…" at bounding box center [614, 450] width 555 height 21
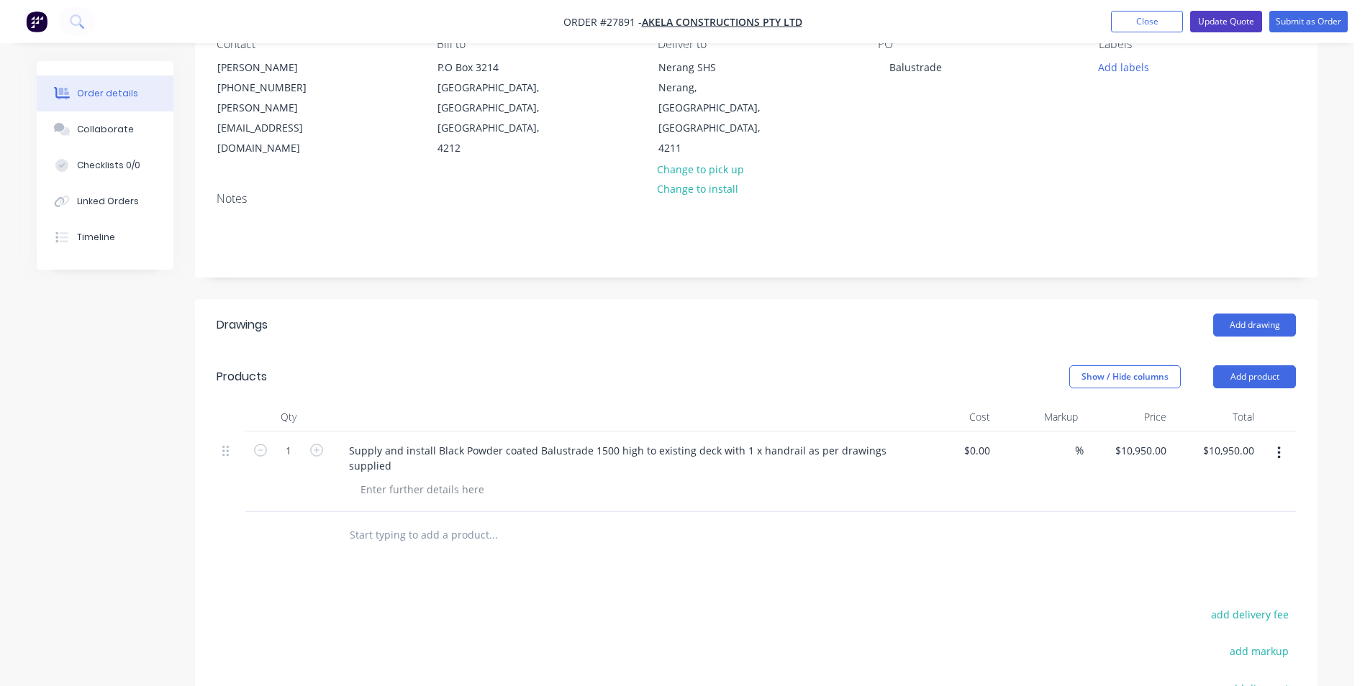
click at [1220, 18] on button "Update Quote" at bounding box center [1226, 22] width 72 height 22
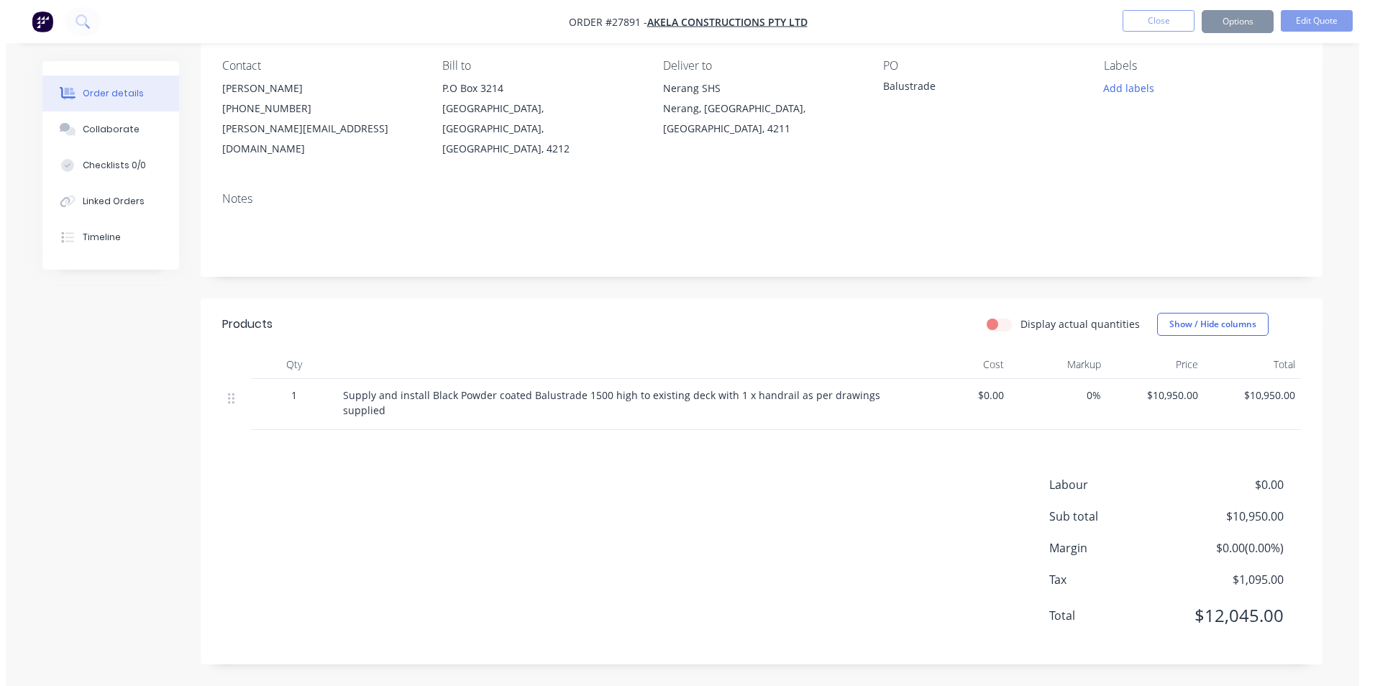
scroll to position [0, 0]
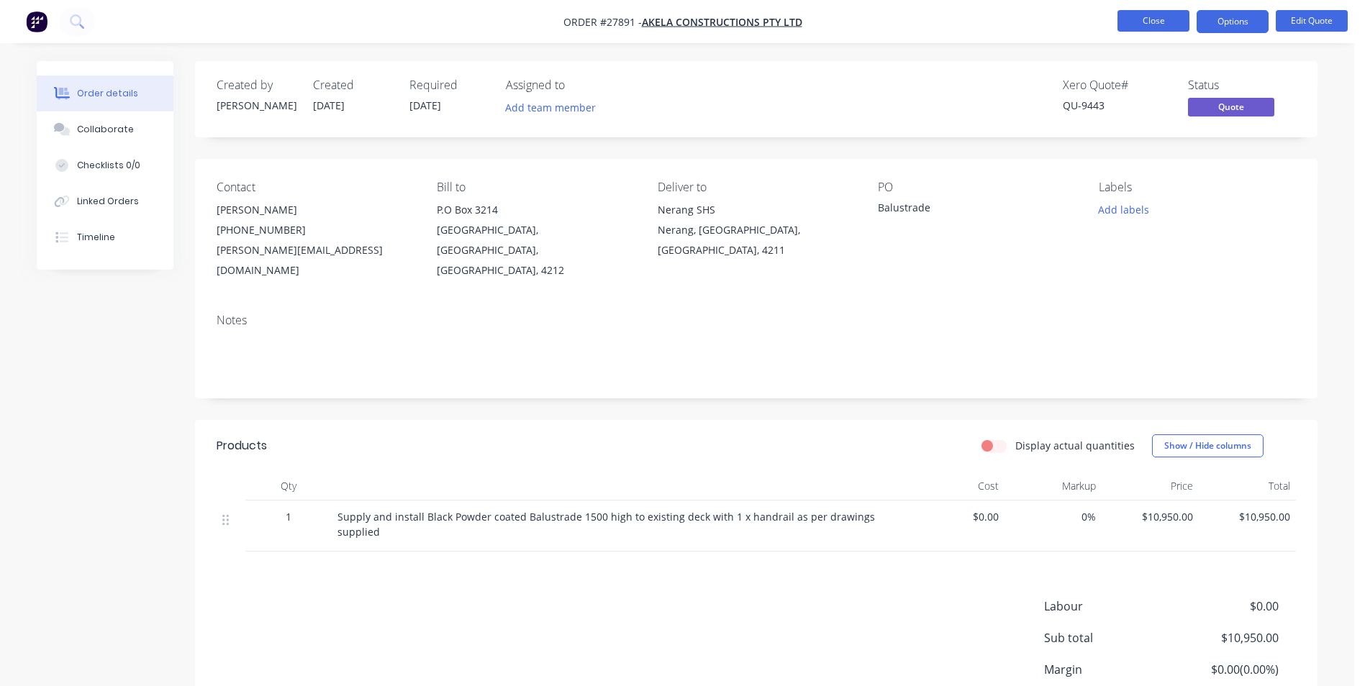
click at [1129, 16] on button "Close" at bounding box center [1153, 21] width 72 height 22
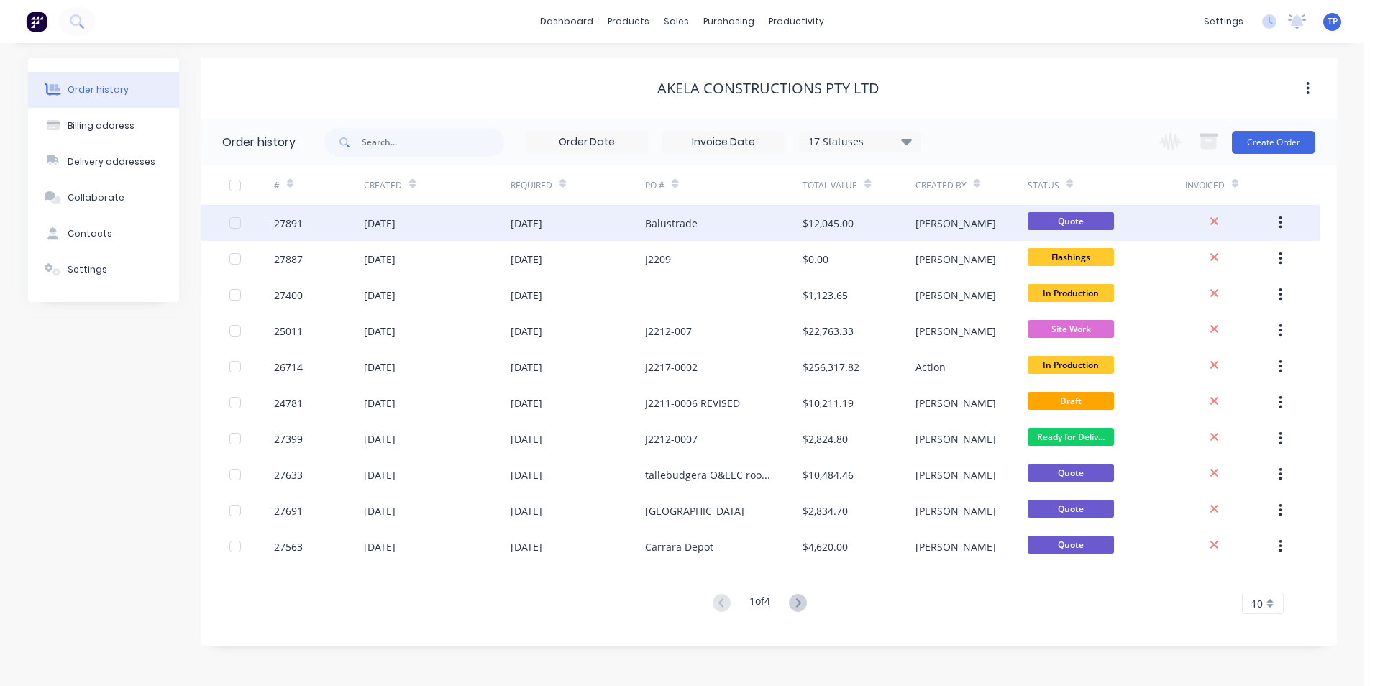
click at [458, 225] on div "[DATE]" at bounding box center [437, 223] width 146 height 36
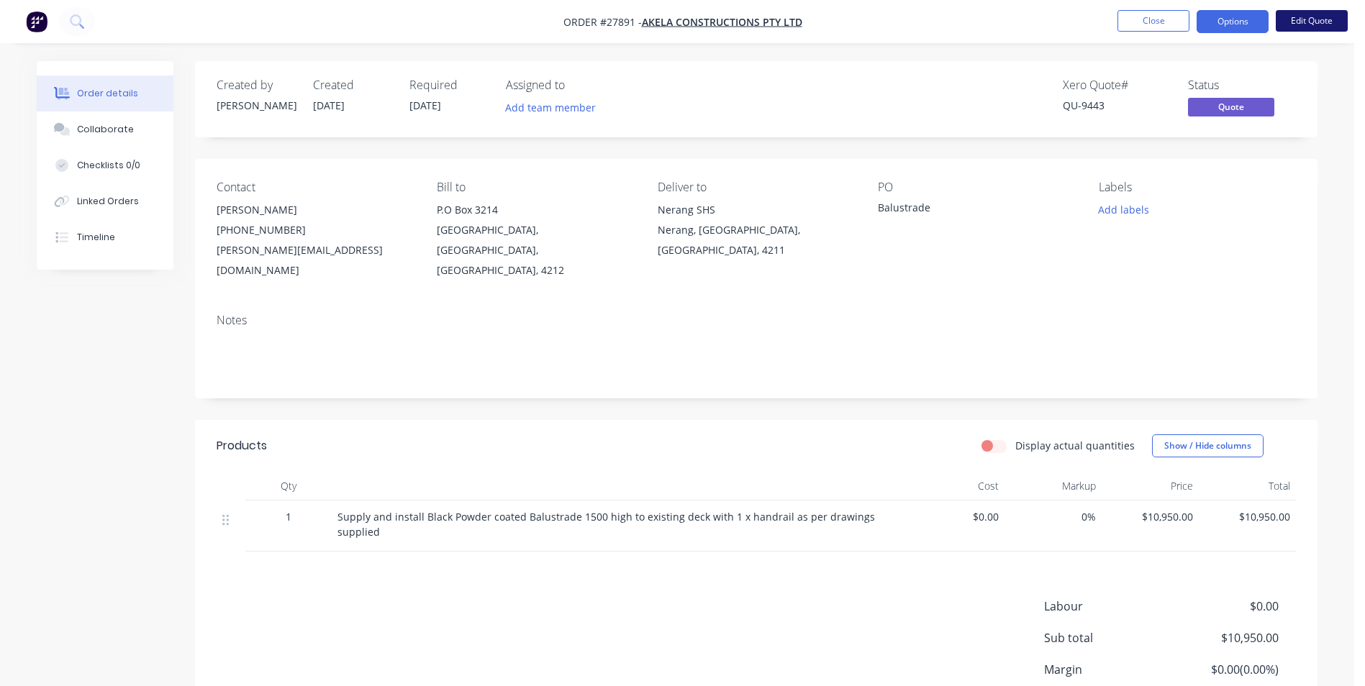
click at [1332, 19] on button "Edit Quote" at bounding box center [1311, 21] width 72 height 22
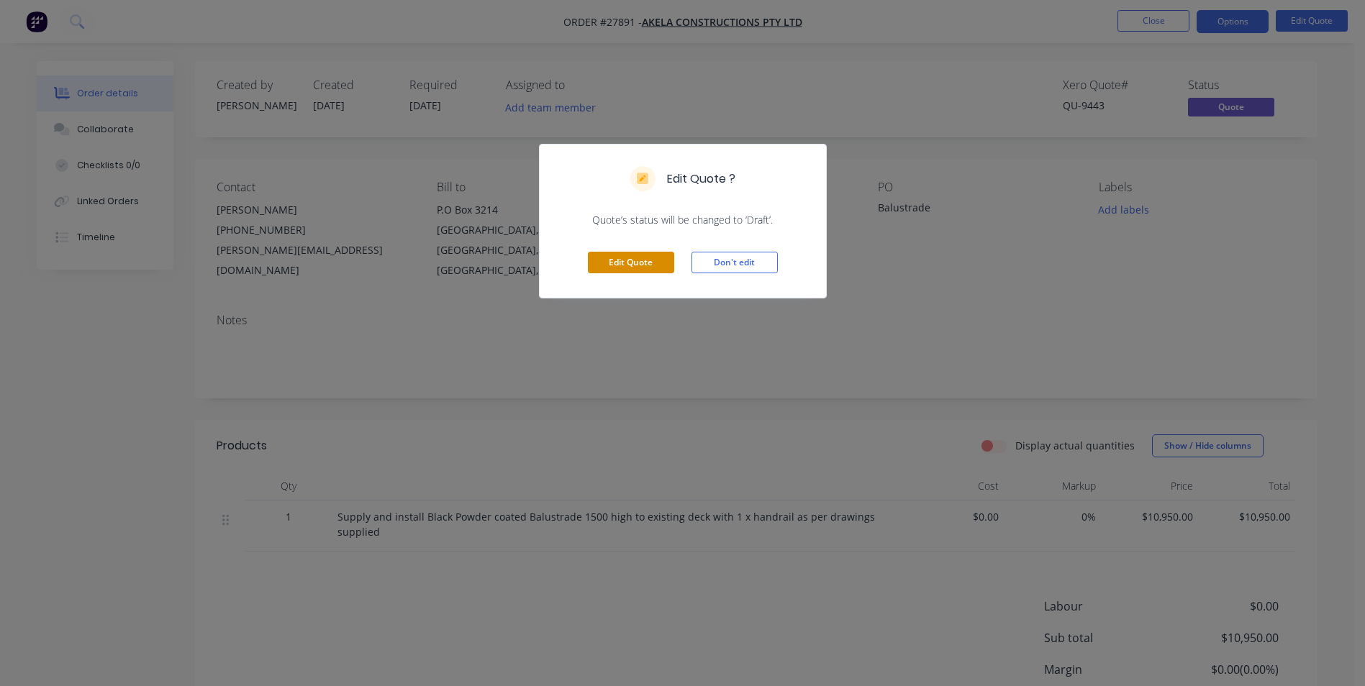
click at [596, 265] on button "Edit Quote" at bounding box center [631, 263] width 86 height 22
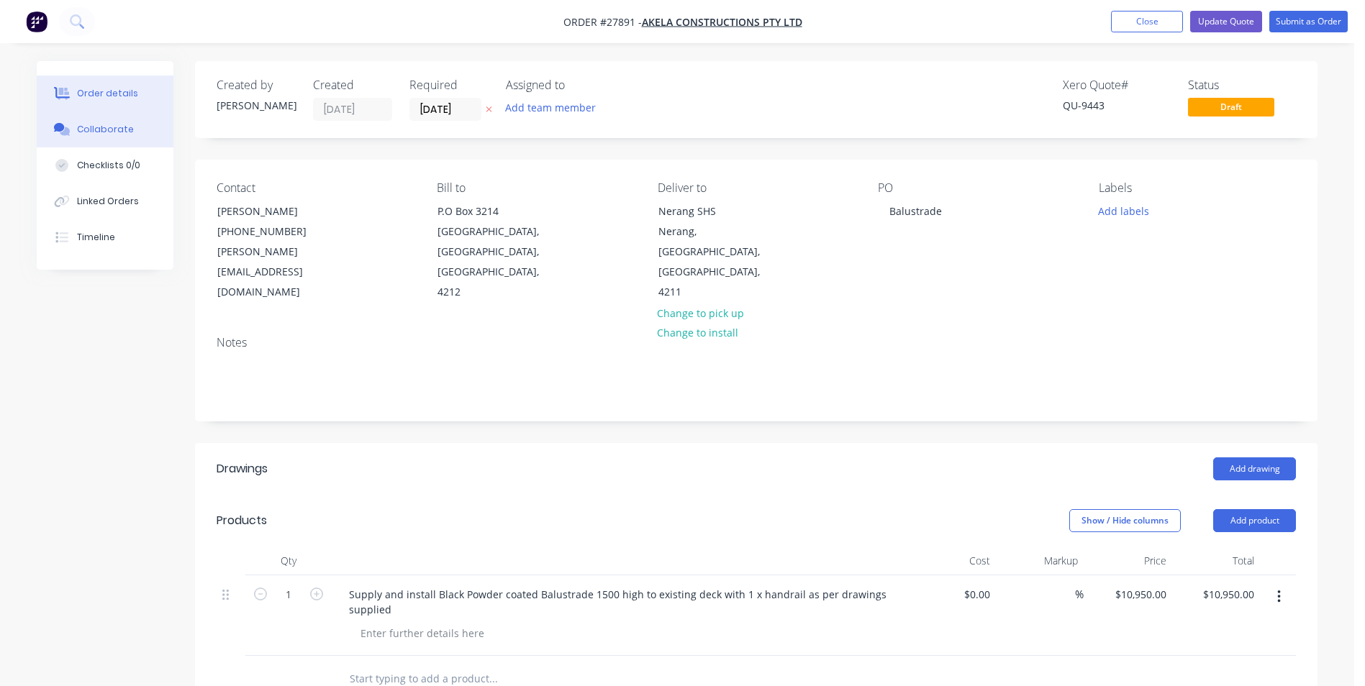
click at [104, 132] on div "Collaborate" at bounding box center [105, 129] width 57 height 13
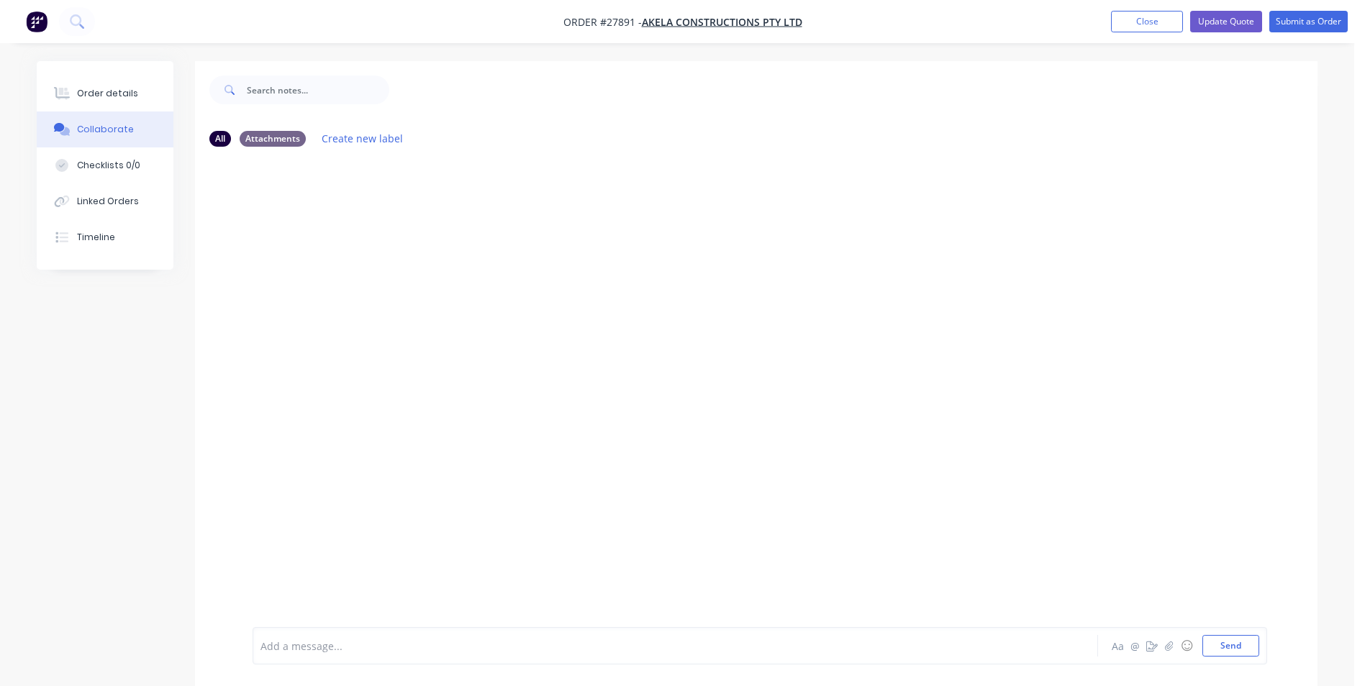
click at [104, 132] on div "Collaborate" at bounding box center [105, 129] width 57 height 13
click at [664, 305] on div at bounding box center [756, 392] width 1122 height 469
click at [1166, 652] on button "button" at bounding box center [1168, 645] width 17 height 17
click at [1235, 649] on button "Send" at bounding box center [1230, 646] width 57 height 22
click at [1221, 19] on button "Update Quote" at bounding box center [1226, 22] width 72 height 22
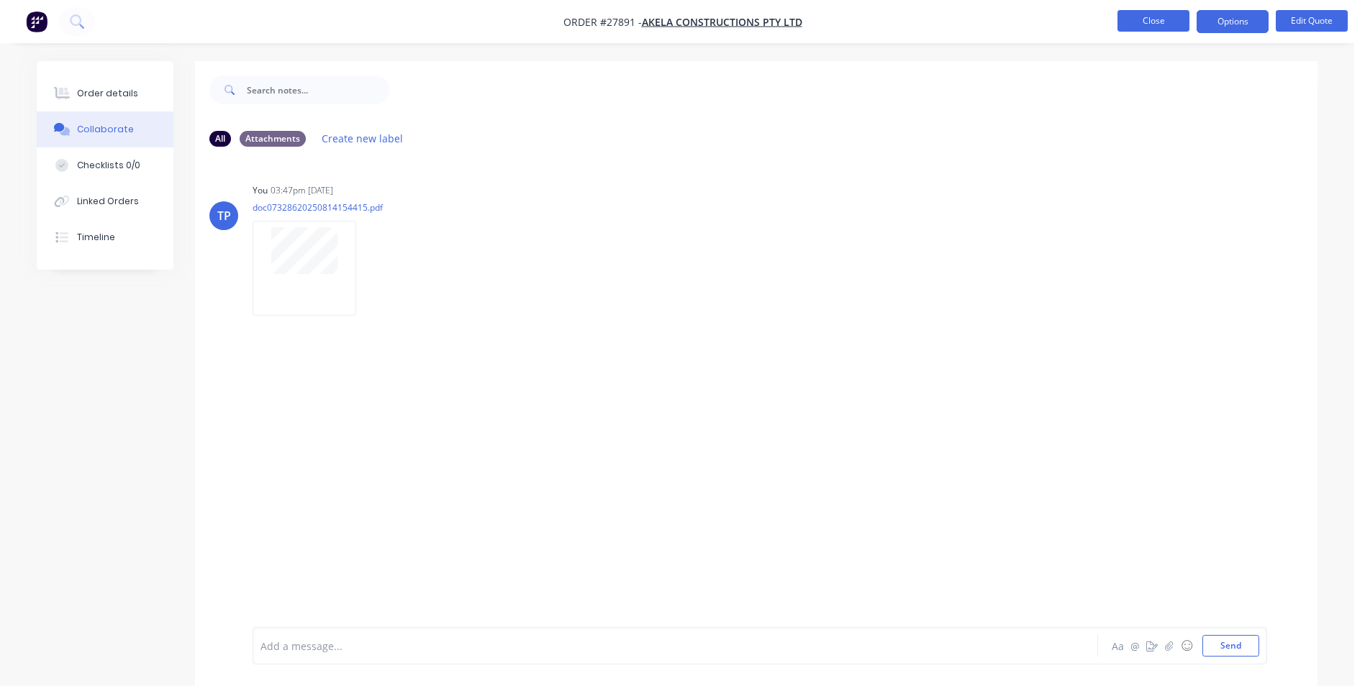
click at [1126, 15] on button "Close" at bounding box center [1153, 21] width 72 height 22
